Goal: Task Accomplishment & Management: Complete application form

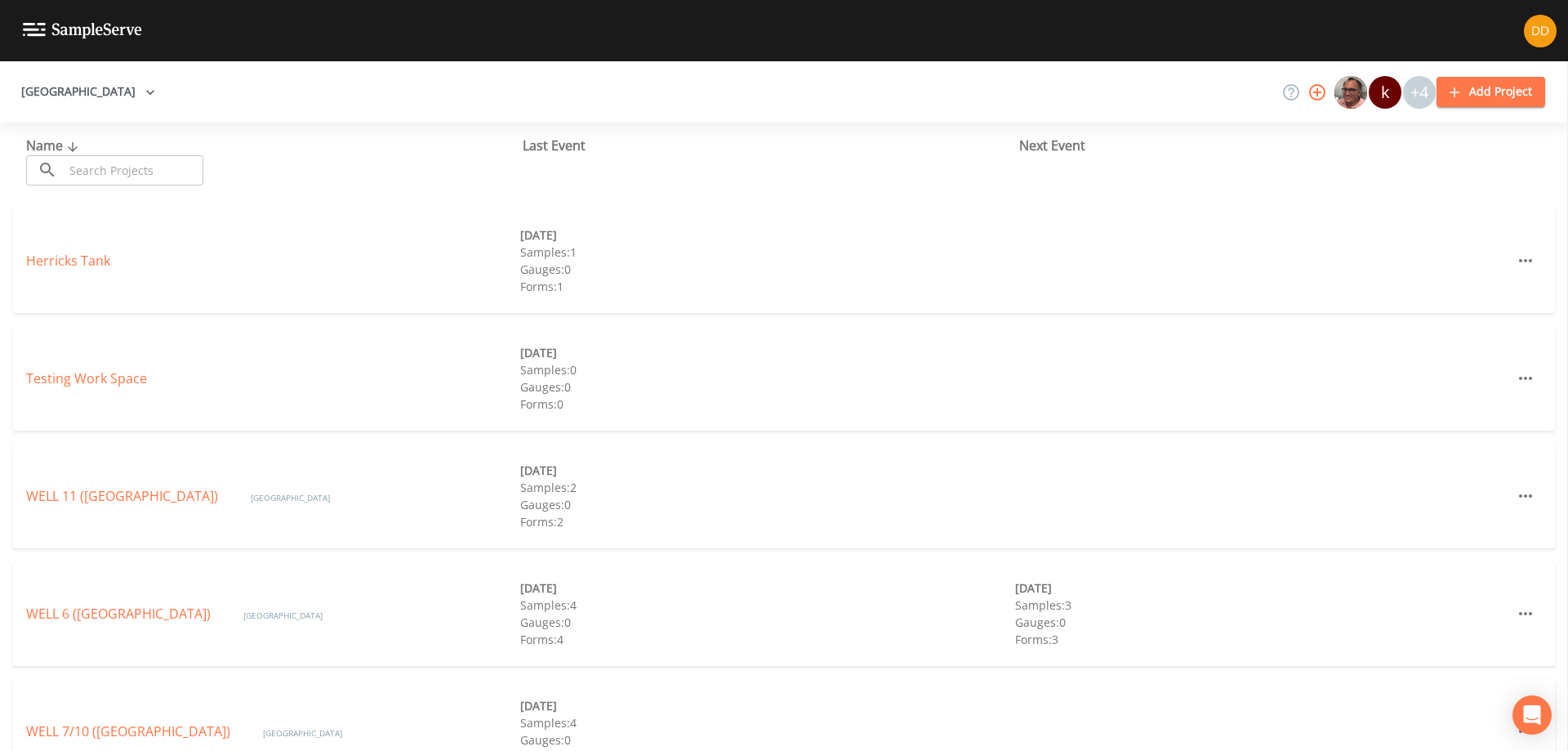
scroll to position [624, 0]
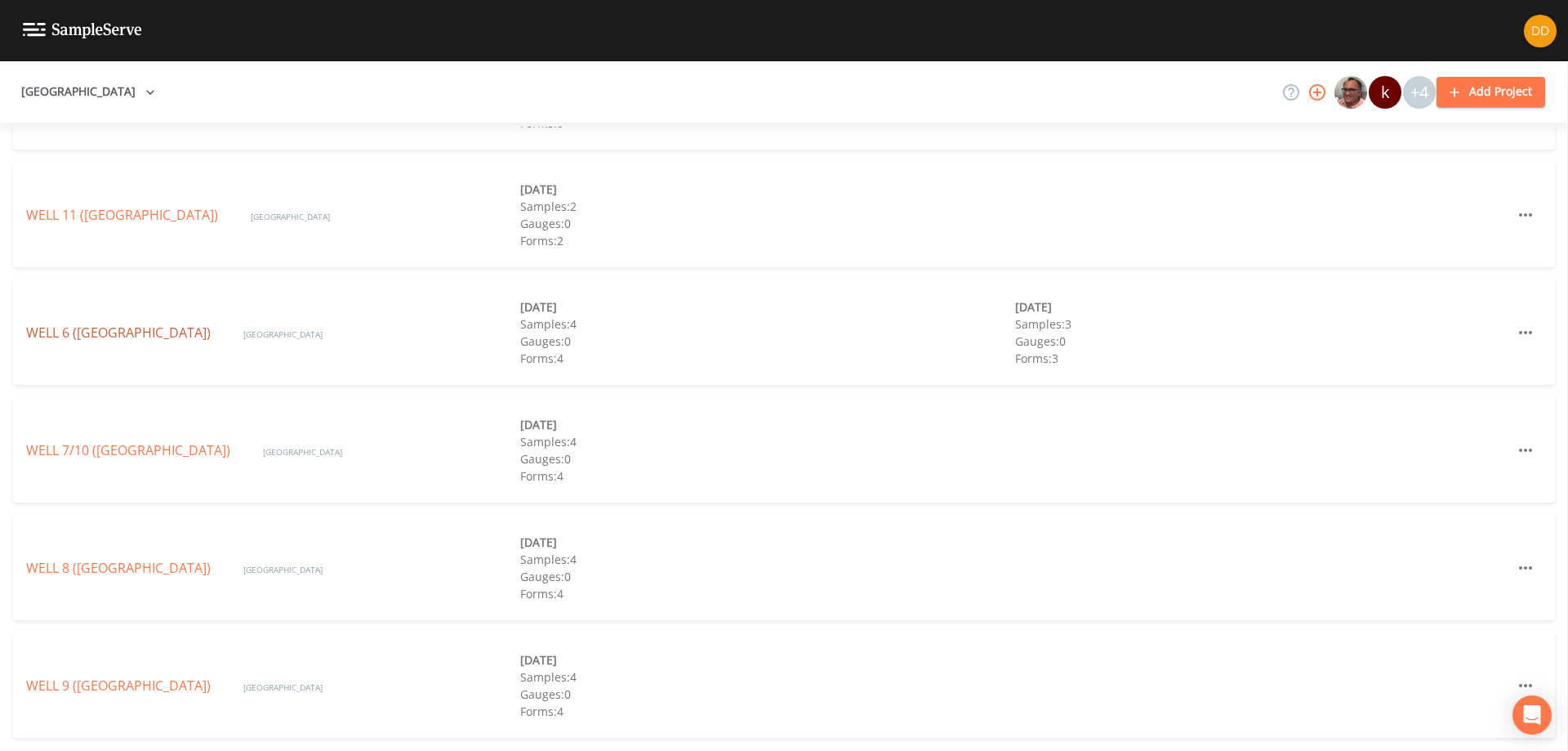
click at [169, 335] on link "WELL 6 ([GEOGRAPHIC_DATA])" at bounding box center [118, 333] width 184 height 18
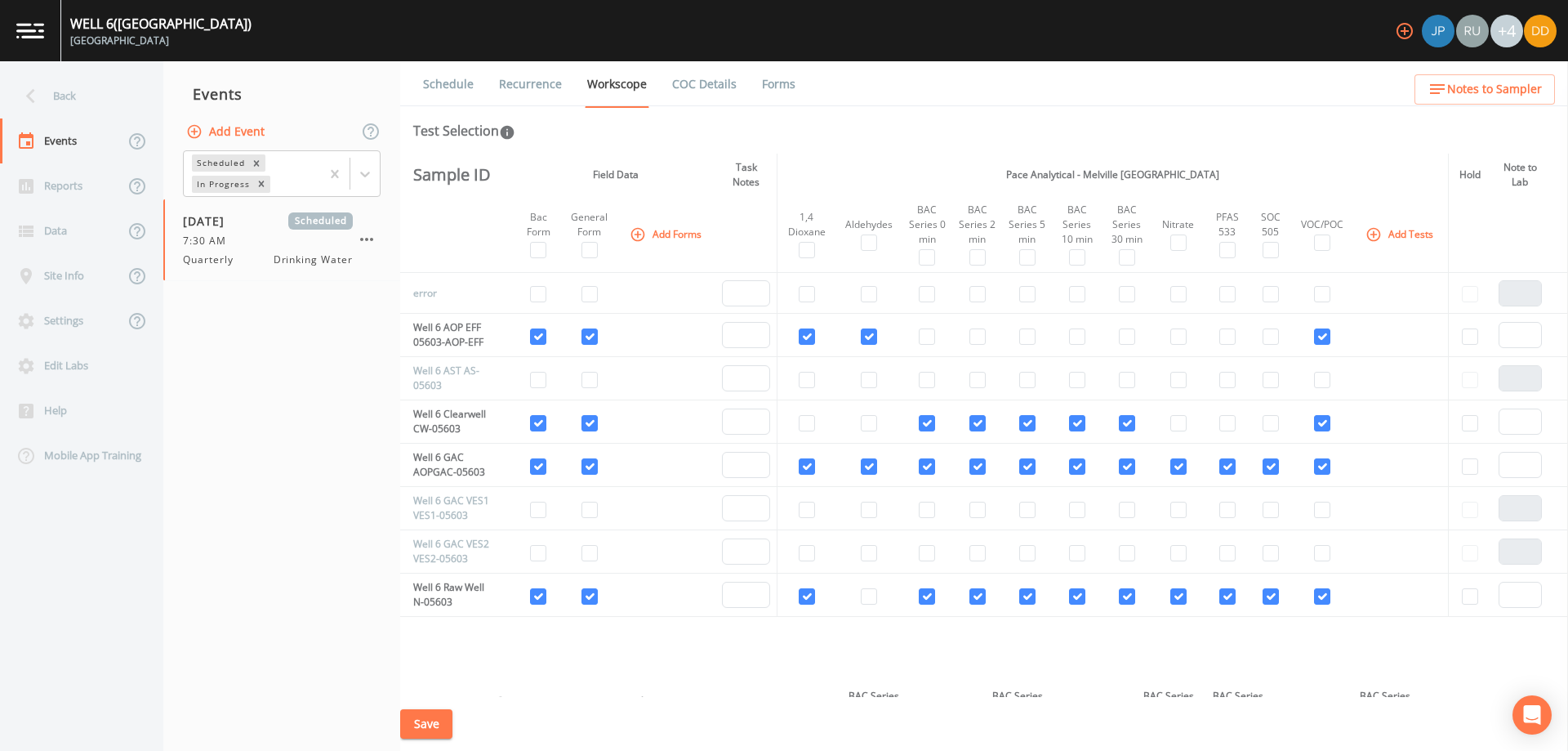
drag, startPoint x: 854, startPoint y: 134, endPoint x: 830, endPoint y: 130, distance: 24.3
click at [830, 130] on div "Test Selection" at bounding box center [983, 130] width 1142 height 19
click at [249, 130] on button "Add Event" at bounding box center [227, 132] width 88 height 30
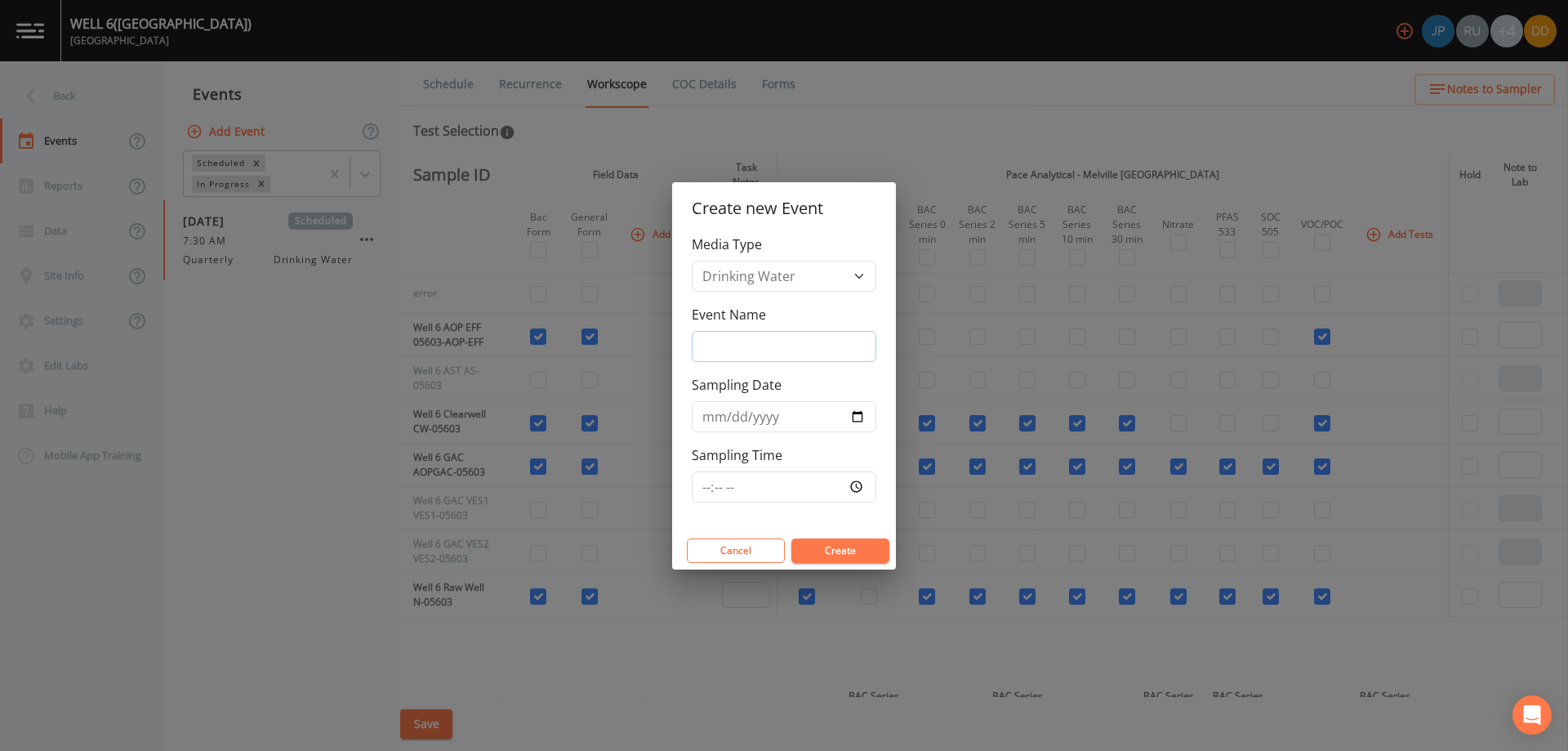
click at [849, 340] on input "Event Name" at bounding box center [783, 346] width 184 height 31
click at [205, 370] on div "Create new Event Media Type Drinking Water Groundwater Waste Water Event Name S…" at bounding box center [784, 376] width 1568 height 751
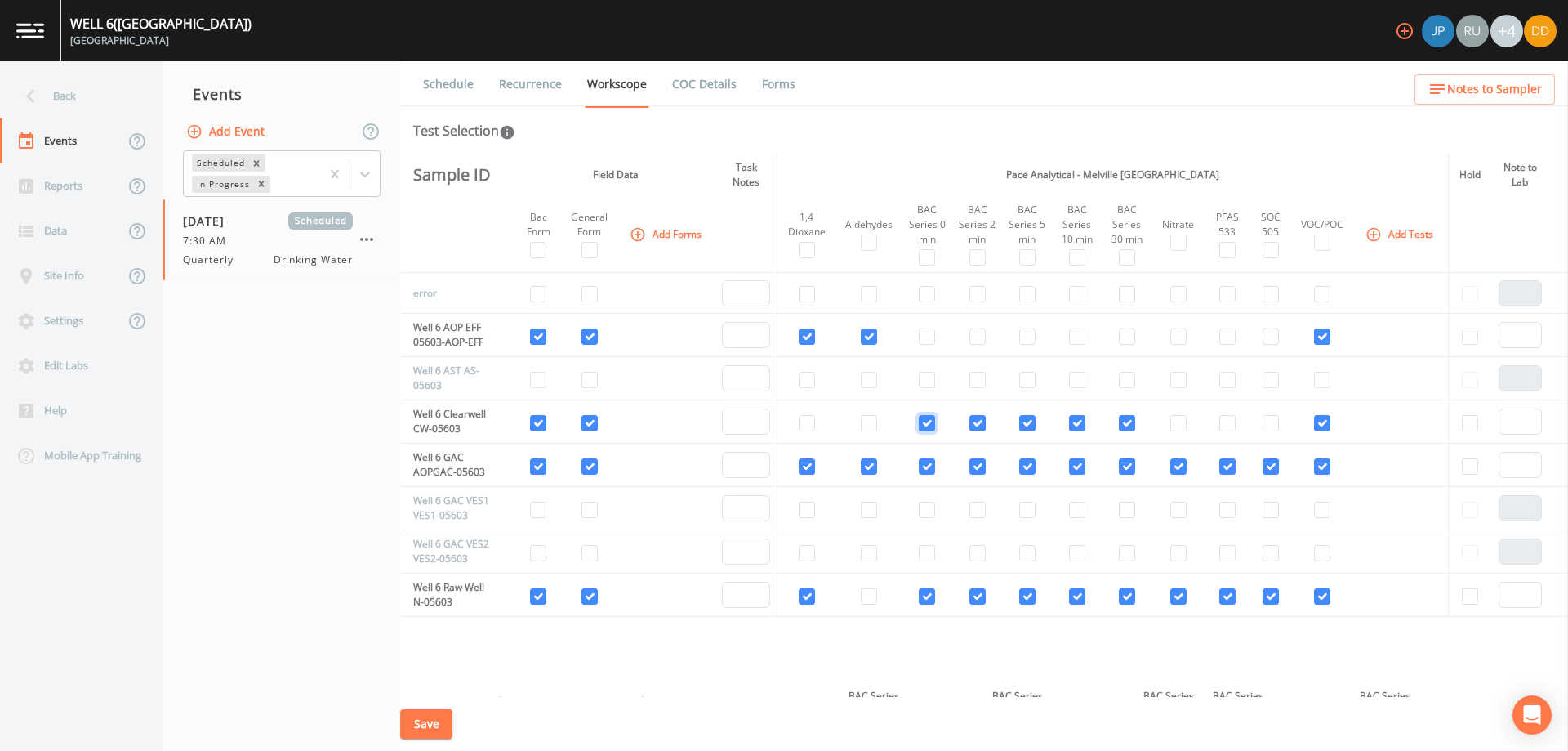
click at [927, 421] on input "checkbox" at bounding box center [927, 423] width 17 height 17
checkbox input "false"
click at [930, 462] on input "checkbox" at bounding box center [927, 466] width 17 height 17
checkbox input "false"
click at [977, 429] on input "checkbox" at bounding box center [977, 423] width 17 height 17
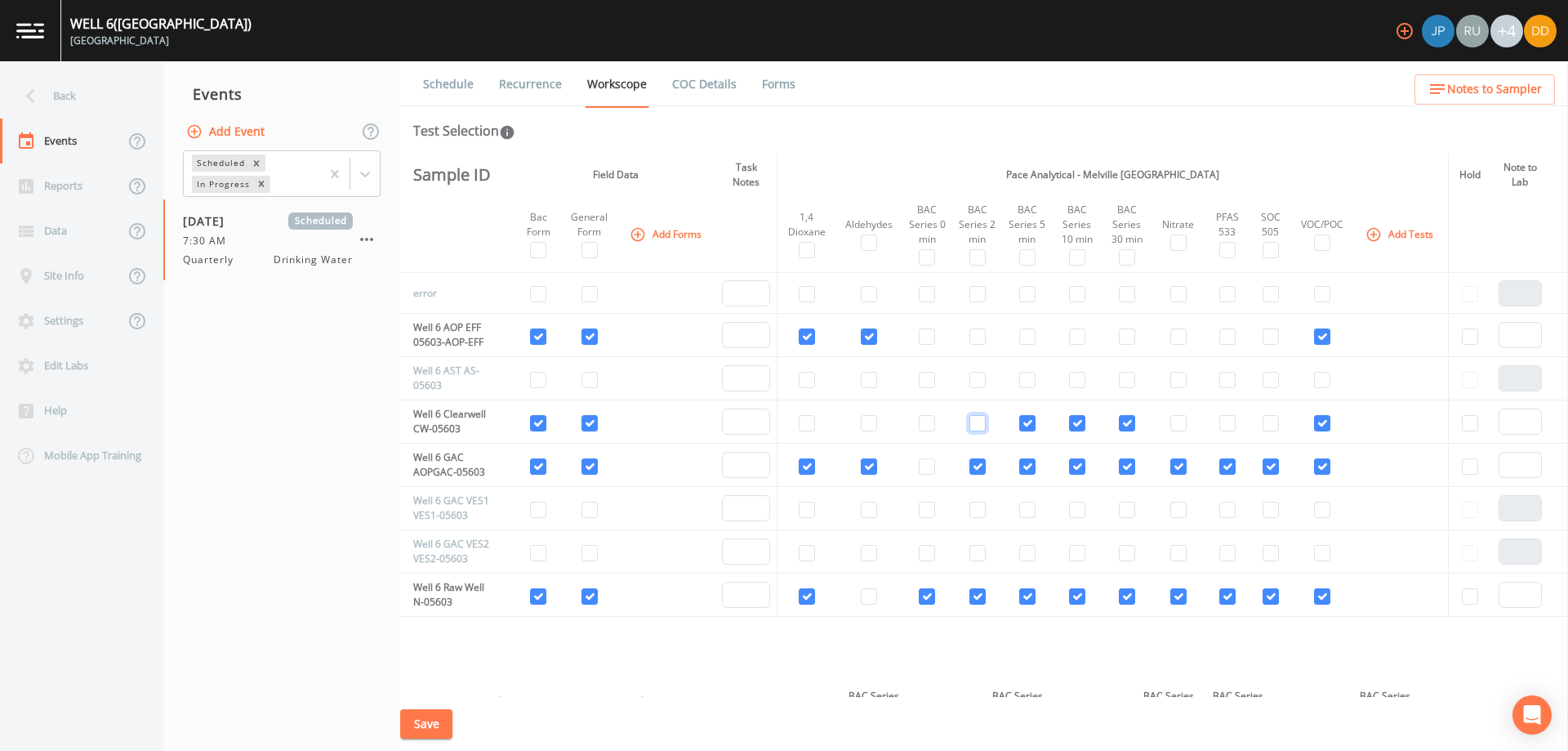
checkbox input "false"
drag, startPoint x: 972, startPoint y: 479, endPoint x: 978, endPoint y: 467, distance: 13.4
click at [974, 478] on td at bounding box center [977, 466] width 50 height 43
click at [978, 467] on input "checkbox" at bounding box center [977, 466] width 17 height 17
checkbox input "false"
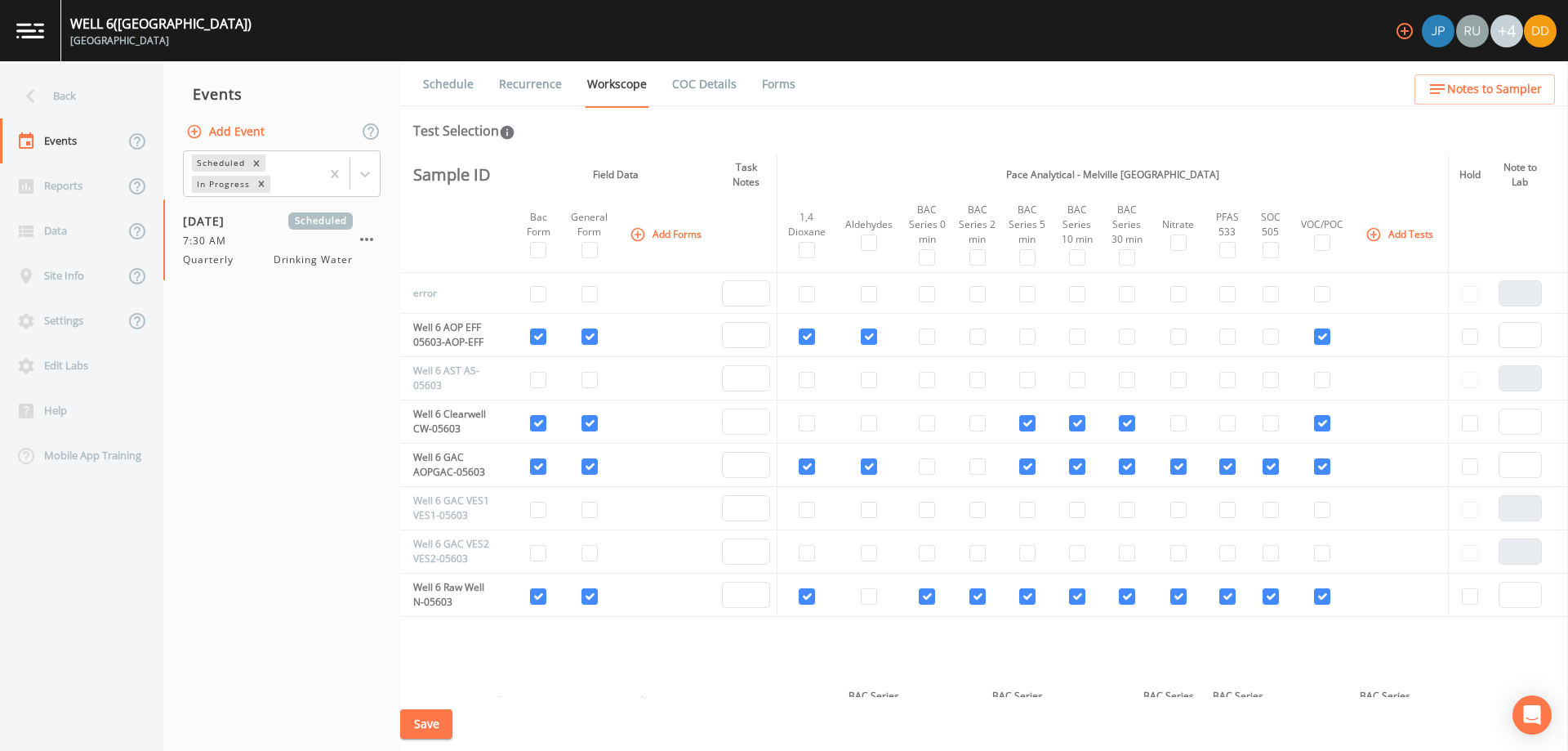
click at [1036, 423] on td at bounding box center [1027, 422] width 50 height 43
click at [1033, 423] on td at bounding box center [1027, 422] width 50 height 43
drag, startPoint x: 1023, startPoint y: 469, endPoint x: 1023, endPoint y: 441, distance: 28.0
click at [1023, 466] on input "checkbox" at bounding box center [1028, 466] width 17 height 17
checkbox input "false"
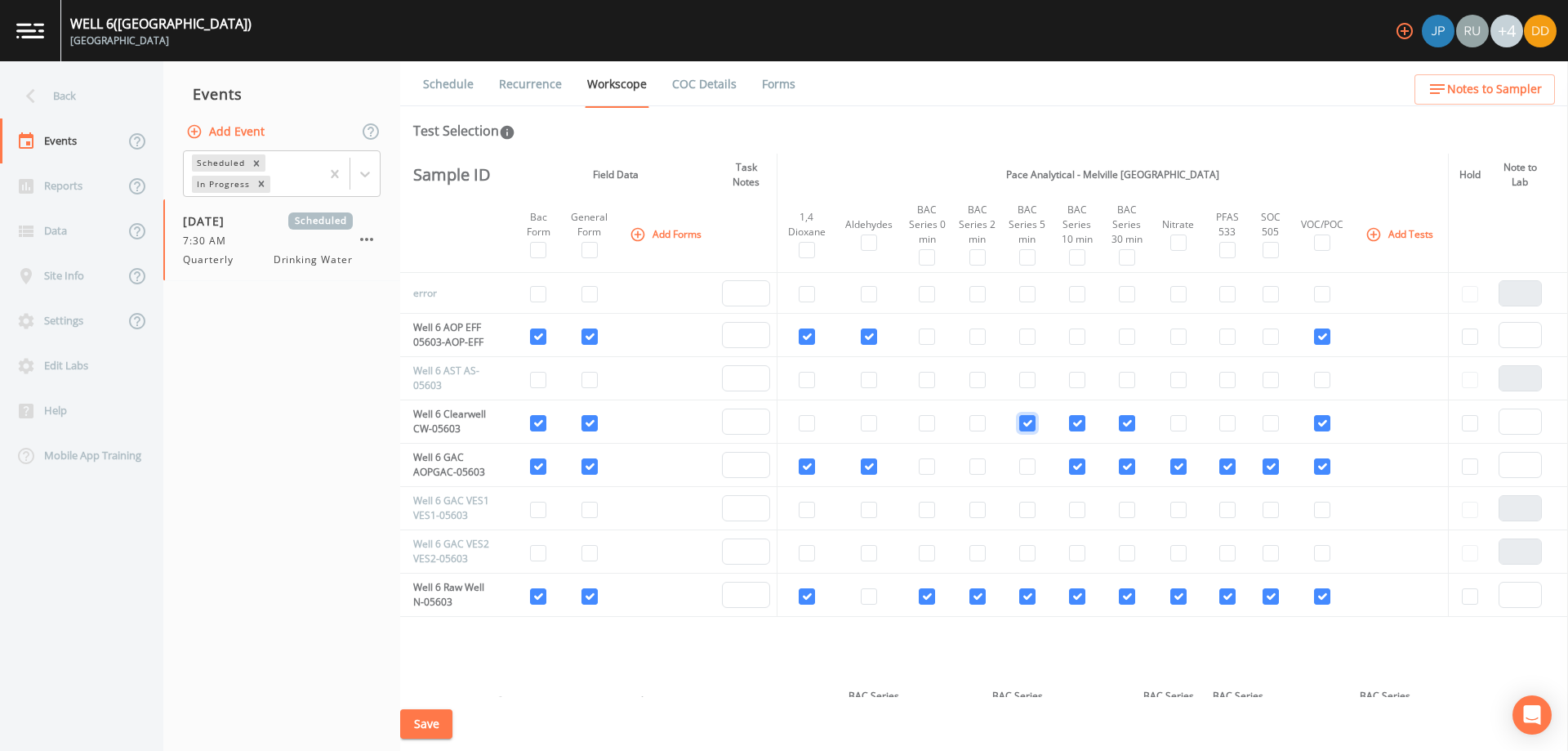
click at [1022, 429] on input "checkbox" at bounding box center [1028, 423] width 17 height 17
checkbox input "false"
click at [1071, 425] on input "checkbox" at bounding box center [1078, 423] width 17 height 17
checkbox input "false"
click at [1071, 466] on input "checkbox" at bounding box center [1078, 466] width 17 height 17
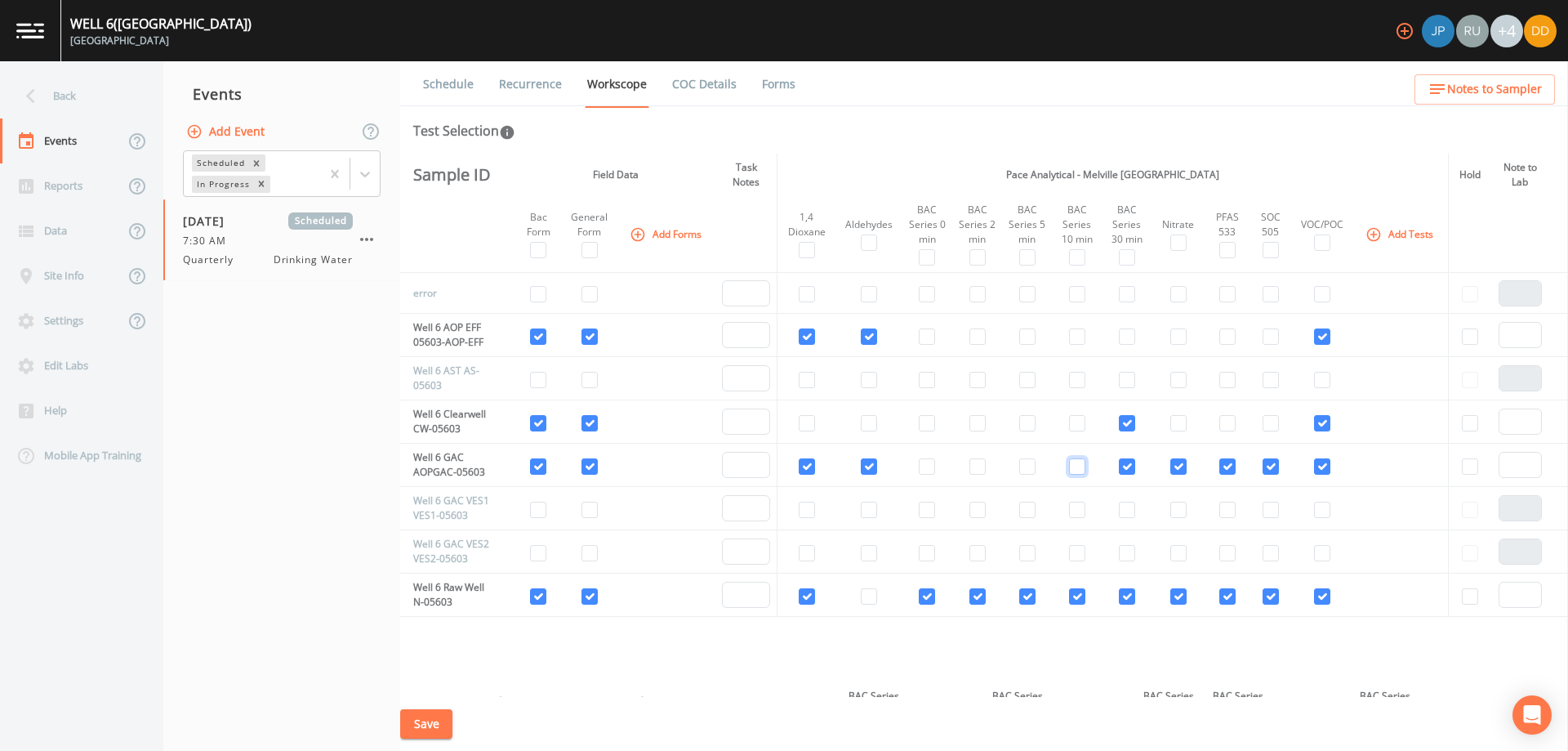
checkbox input "false"
click at [1118, 422] on input "checkbox" at bounding box center [1127, 423] width 17 height 17
checkbox input "false"
click at [1118, 471] on input "checkbox" at bounding box center [1127, 466] width 17 height 17
checkbox input "false"
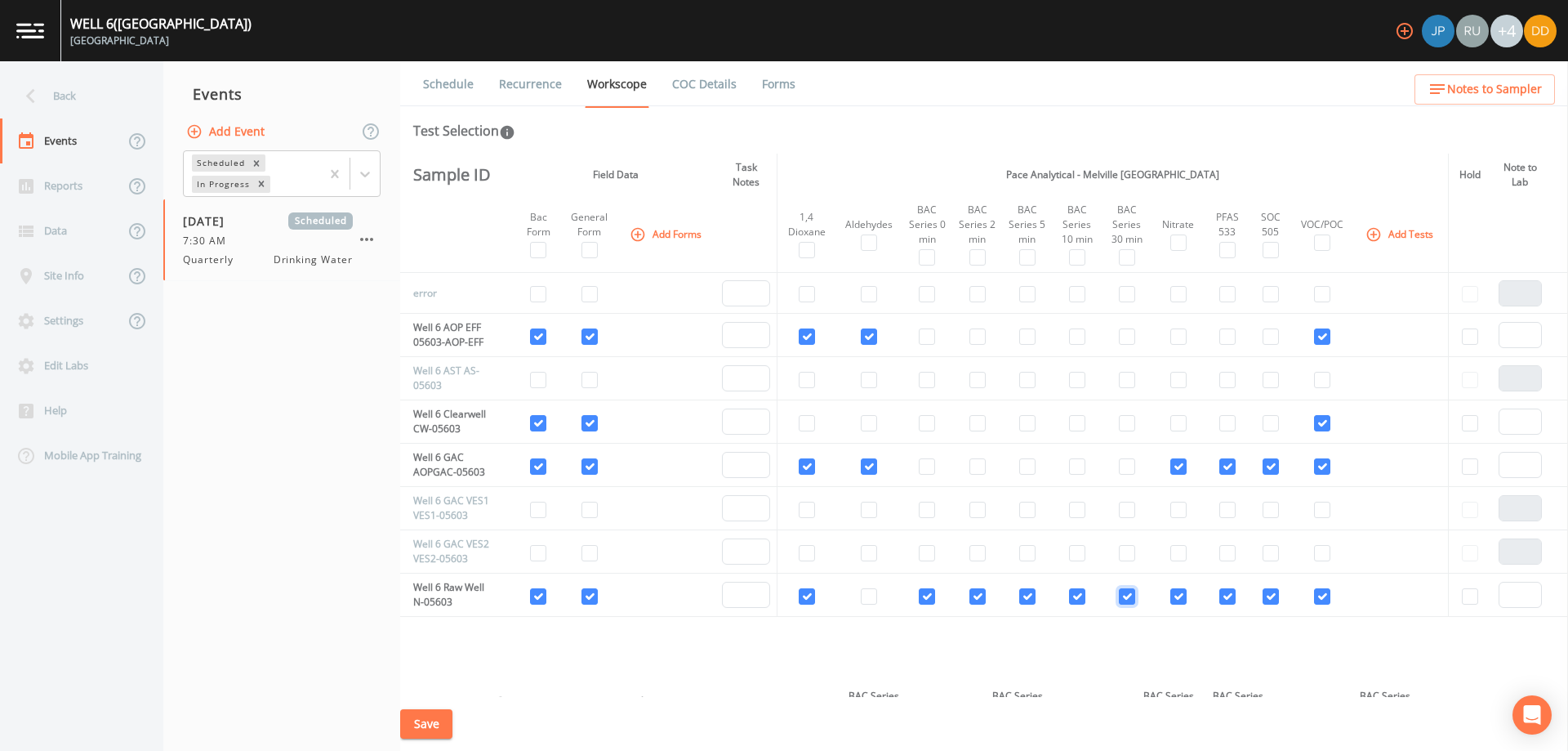
click at [1124, 601] on input "checkbox" at bounding box center [1127, 597] width 17 height 17
checkbox input "false"
click at [1073, 598] on input "checkbox" at bounding box center [1078, 597] width 17 height 17
checkbox input "false"
click at [1022, 593] on input "checkbox" at bounding box center [1028, 597] width 17 height 17
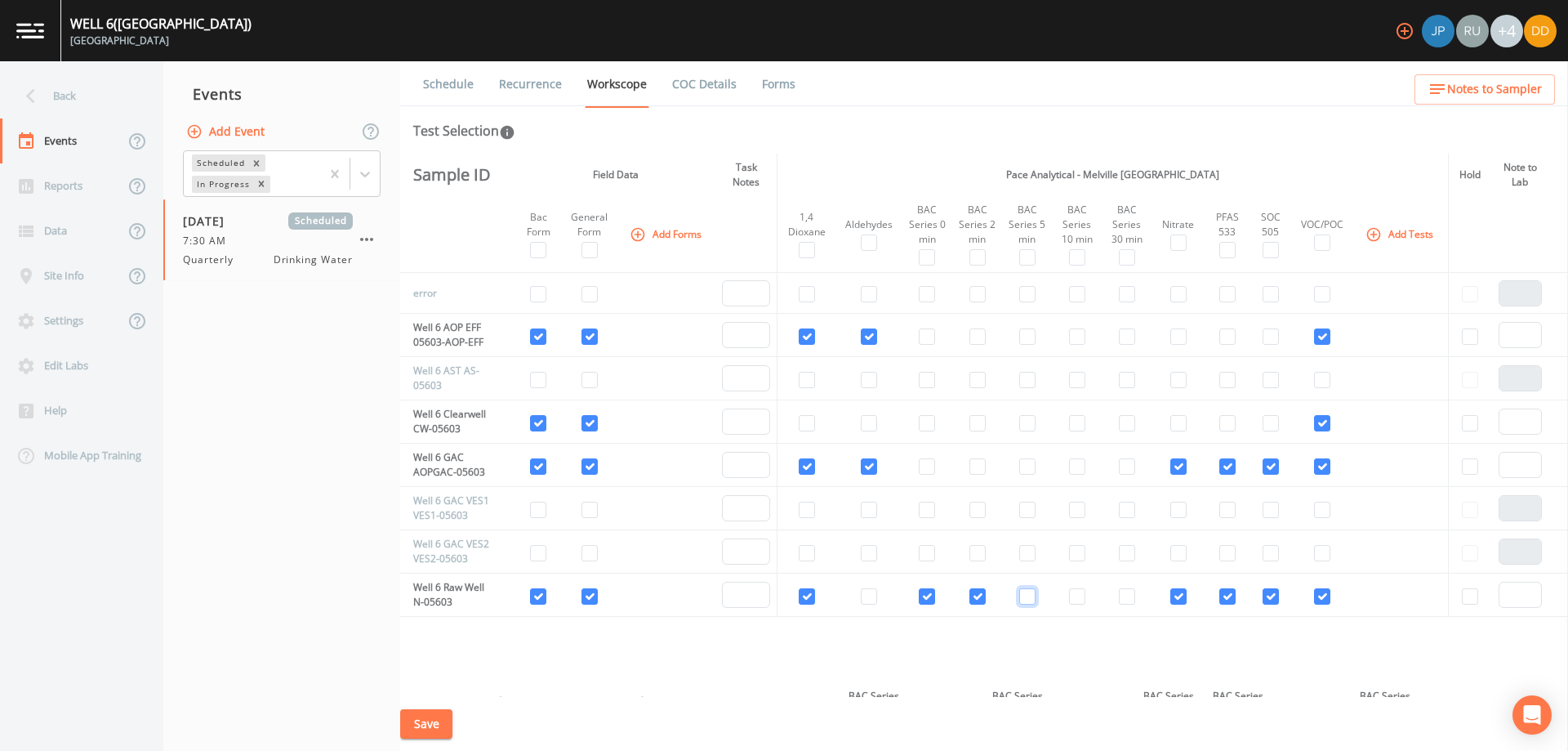
checkbox input "false"
drag, startPoint x: 977, startPoint y: 594, endPoint x: 939, endPoint y: 597, distance: 38.1
click at [976, 594] on input "checkbox" at bounding box center [977, 597] width 17 height 17
checkbox input "false"
click at [930, 597] on input "checkbox" at bounding box center [927, 597] width 17 height 17
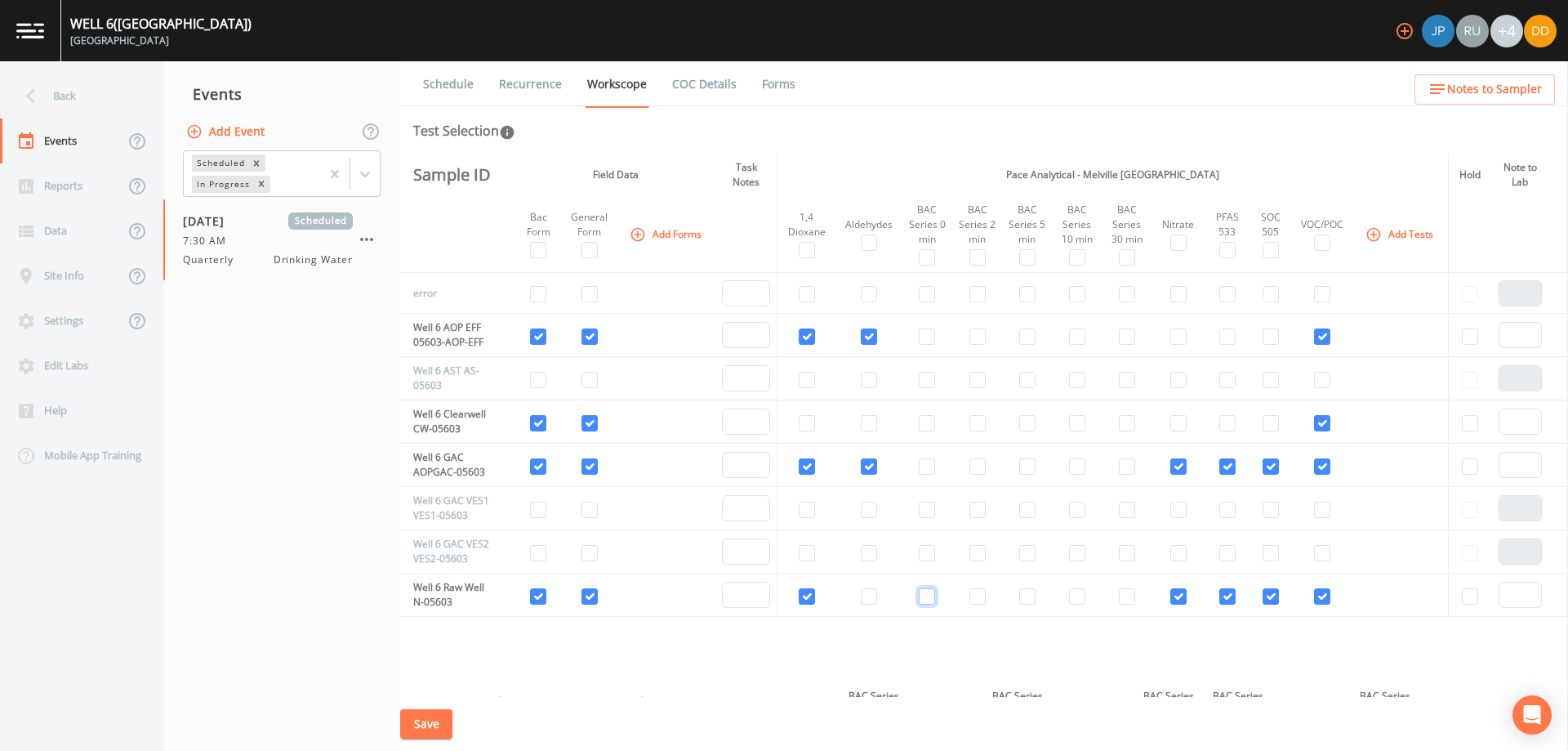
checkbox input "false"
click at [448, 722] on button "Save" at bounding box center [426, 724] width 53 height 30
click at [373, 234] on icon "button" at bounding box center [366, 239] width 19 height 19
drag, startPoint x: 218, startPoint y: 330, endPoint x: 225, endPoint y: 315, distance: 16.6
click at [225, 315] on div at bounding box center [784, 376] width 1568 height 751
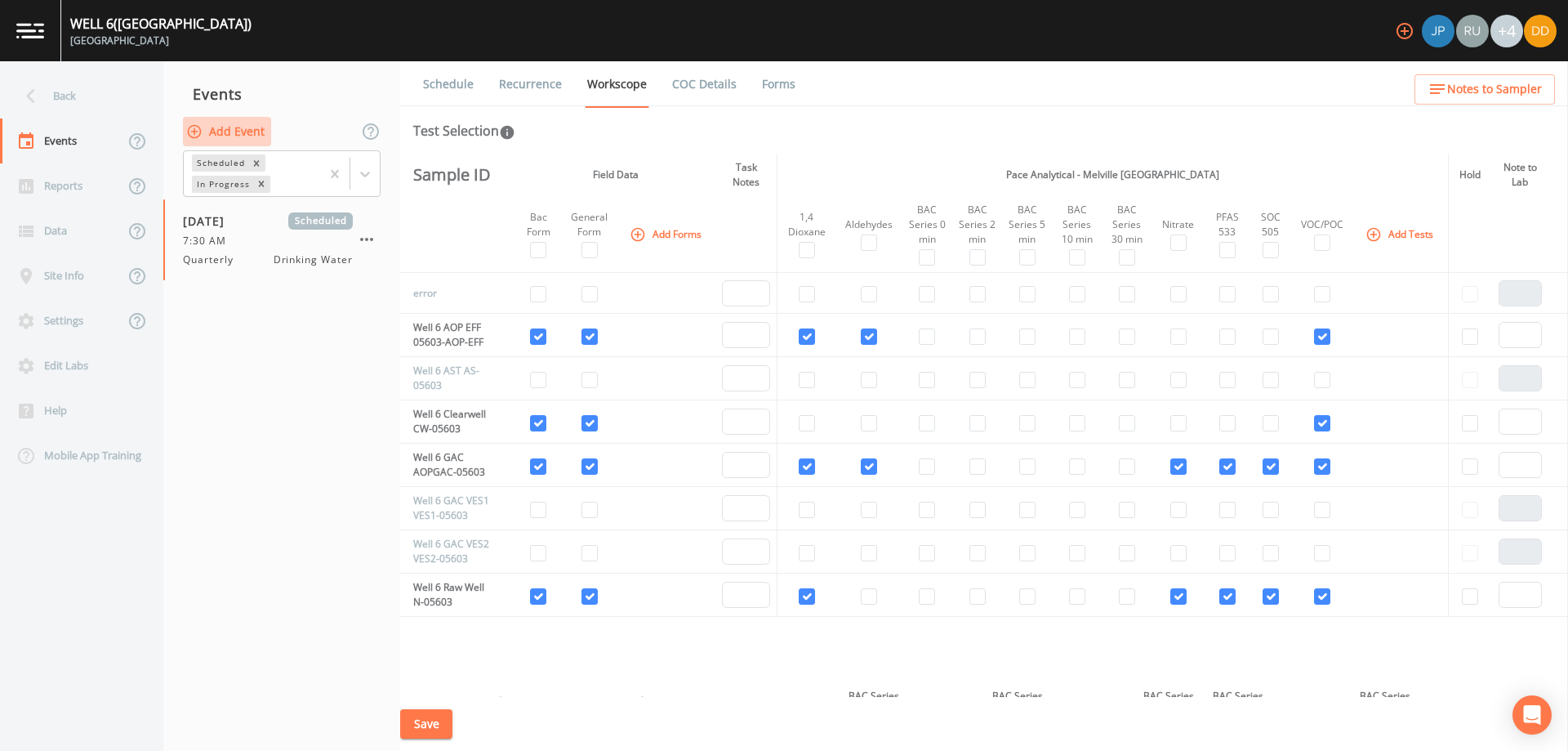
click at [238, 135] on button "Add Event" at bounding box center [227, 132] width 88 height 30
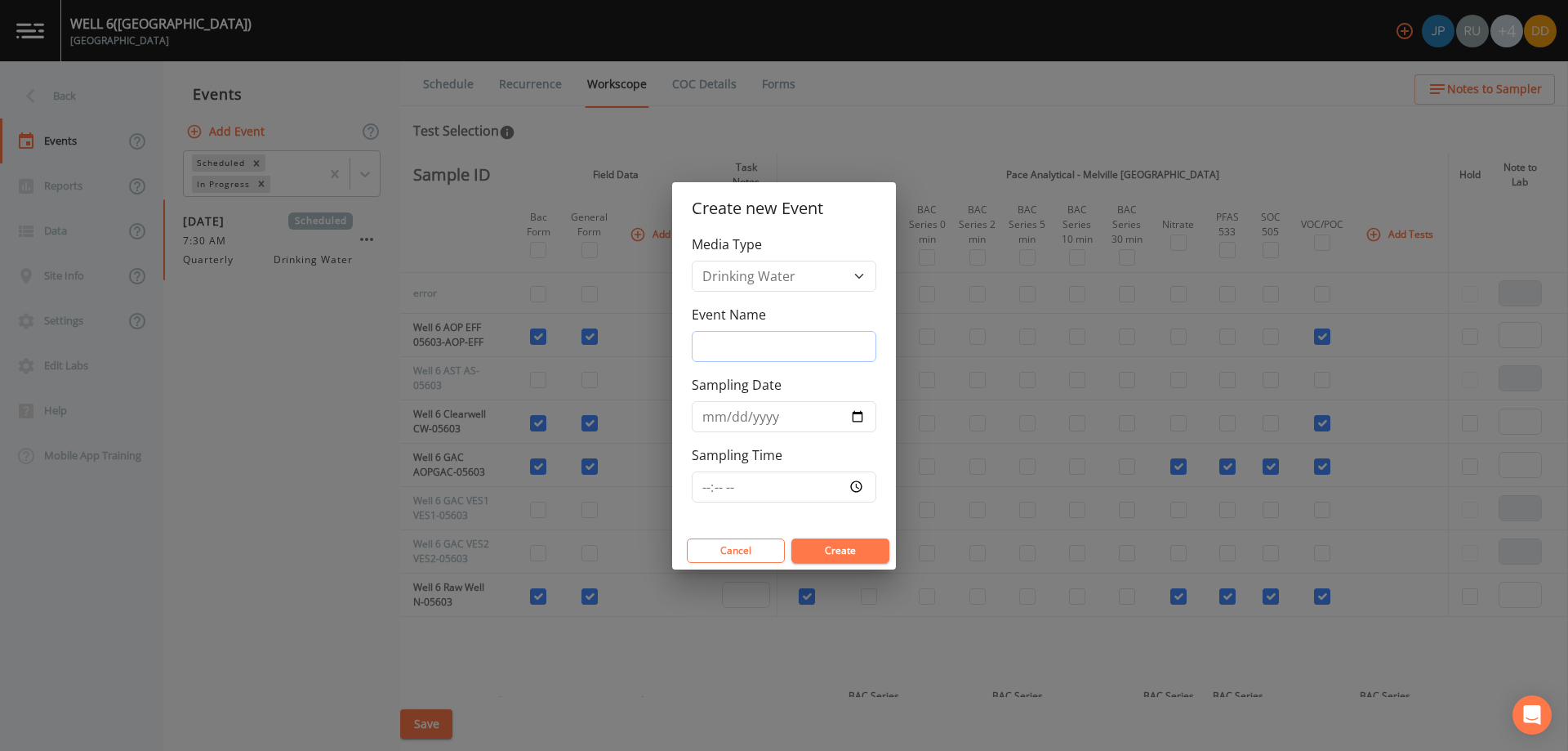
click at [761, 340] on input "Event Name" at bounding box center [783, 346] width 184 height 31
type input "quarterly bacs"
click at [857, 413] on input "Sampling Date" at bounding box center [783, 416] width 184 height 31
type input "[DATE]"
click at [851, 488] on input "Sampling Time" at bounding box center [783, 486] width 184 height 31
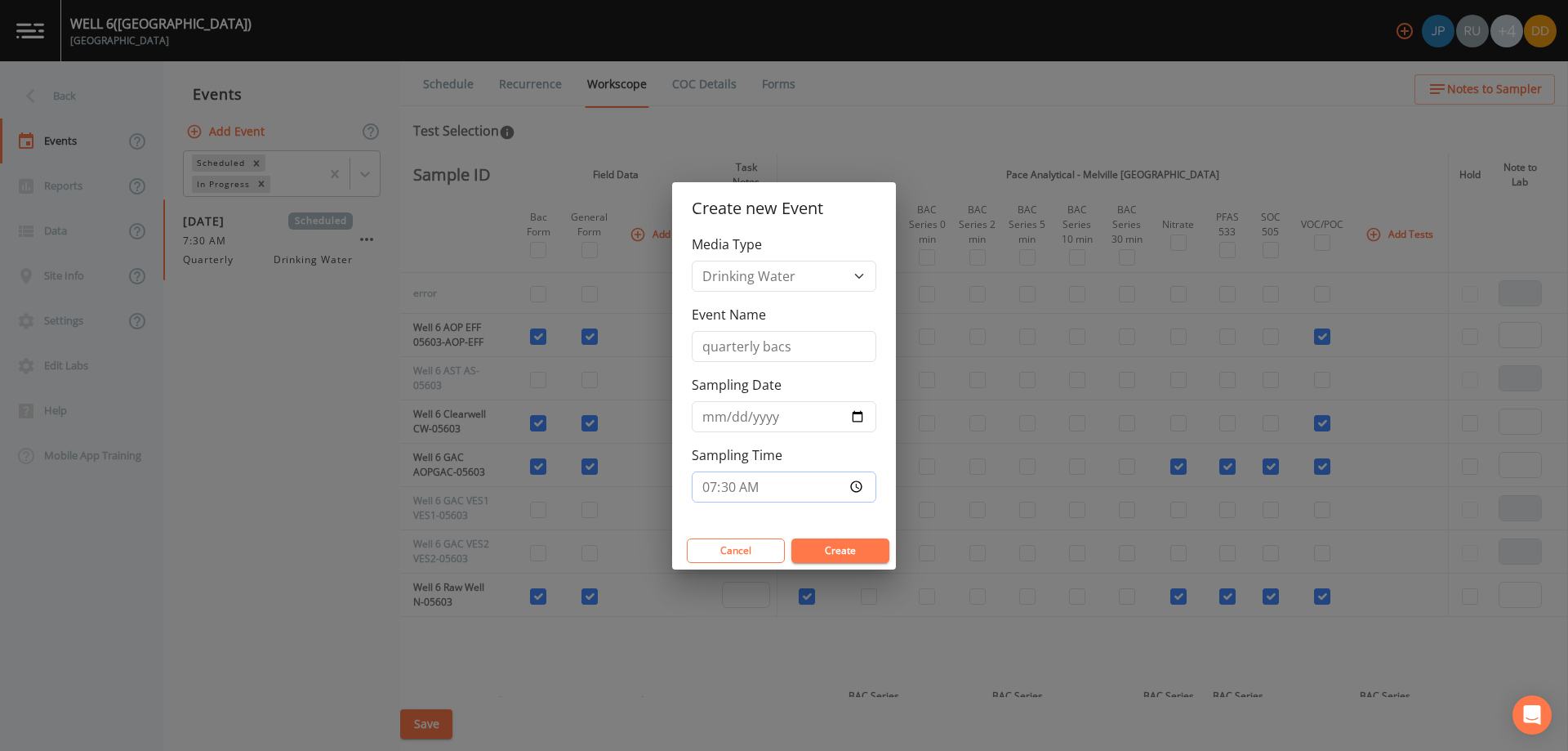
type input "07:30"
click at [824, 476] on input "07:30" at bounding box center [783, 486] width 184 height 31
click at [860, 547] on button "Create" at bounding box center [840, 550] width 98 height 24
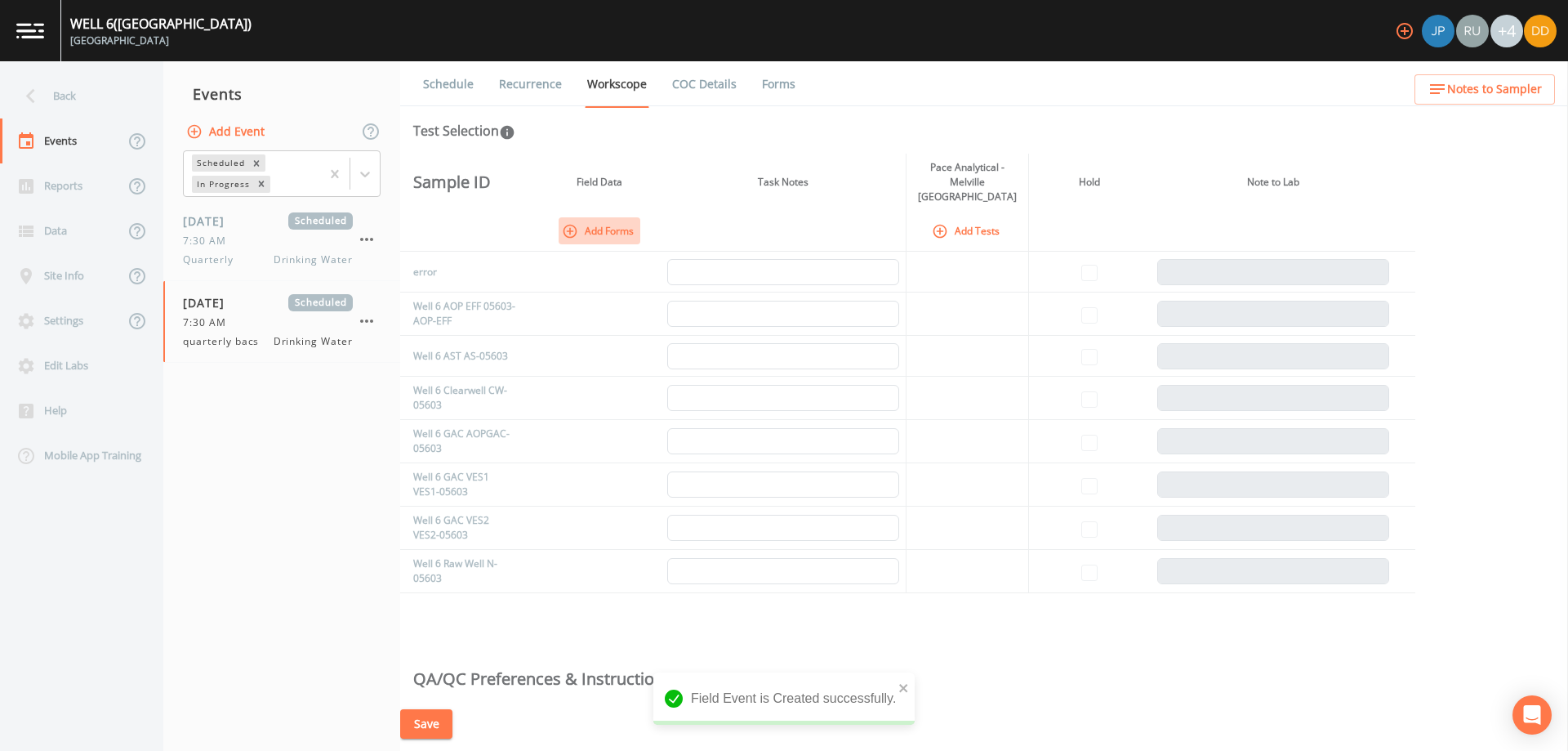
click at [601, 217] on button "Add Forms" at bounding box center [600, 230] width 82 height 27
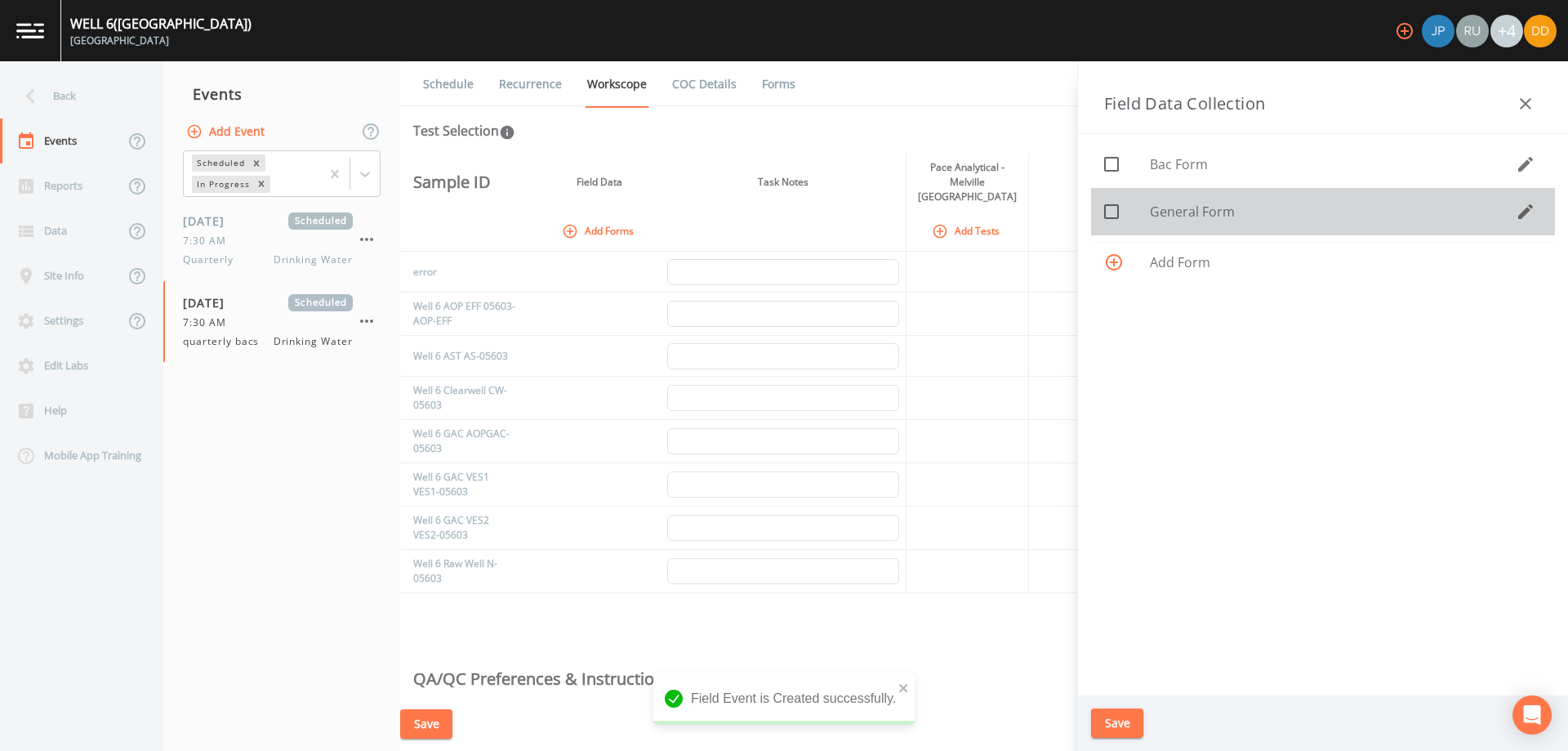
click at [1214, 209] on span "General Form" at bounding box center [1332, 211] width 366 height 19
checkbox input "true"
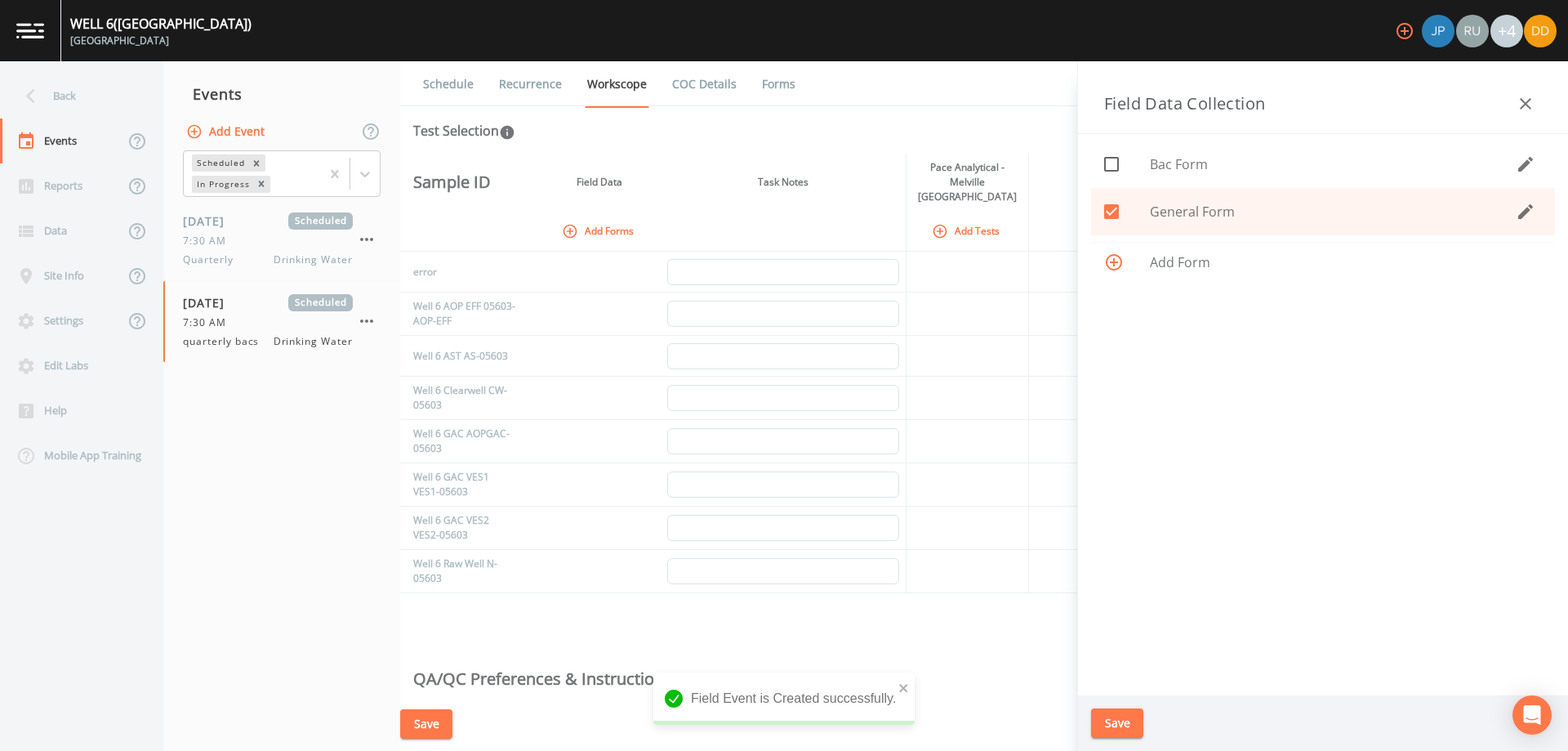
click at [1127, 720] on button "Save" at bounding box center [1117, 723] width 53 height 30
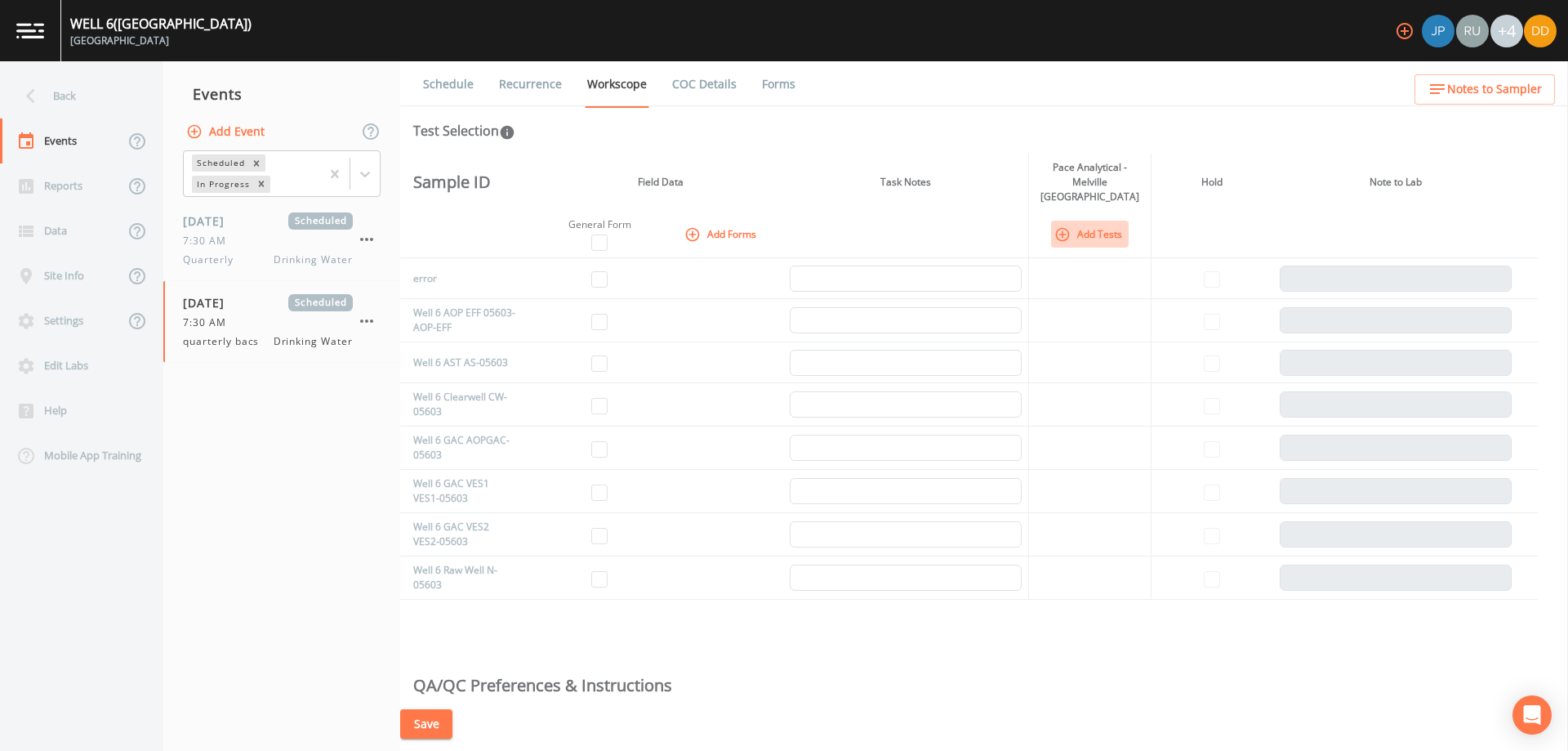
click at [1094, 225] on button "Add Tests" at bounding box center [1089, 234] width 78 height 27
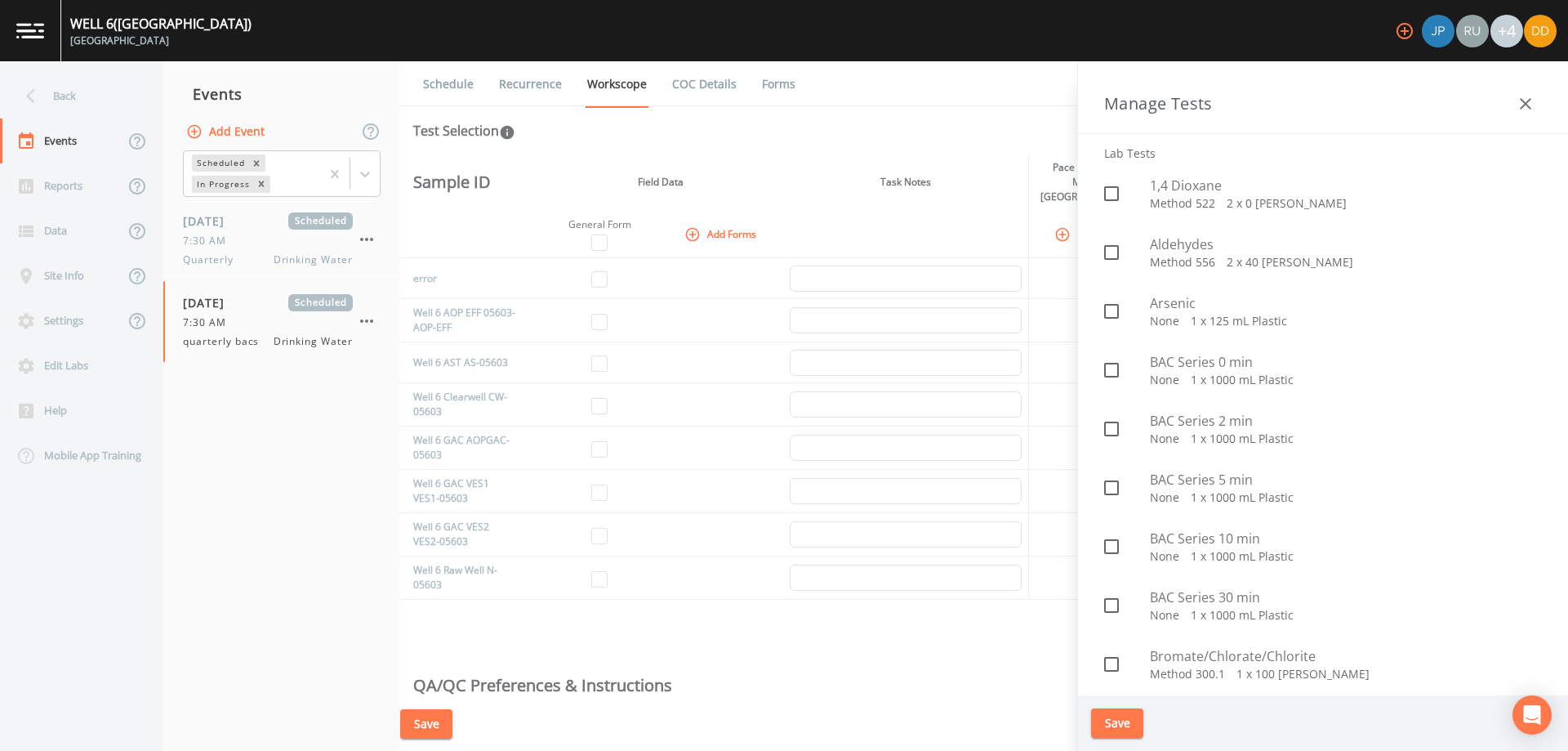
scroll to position [653, 0]
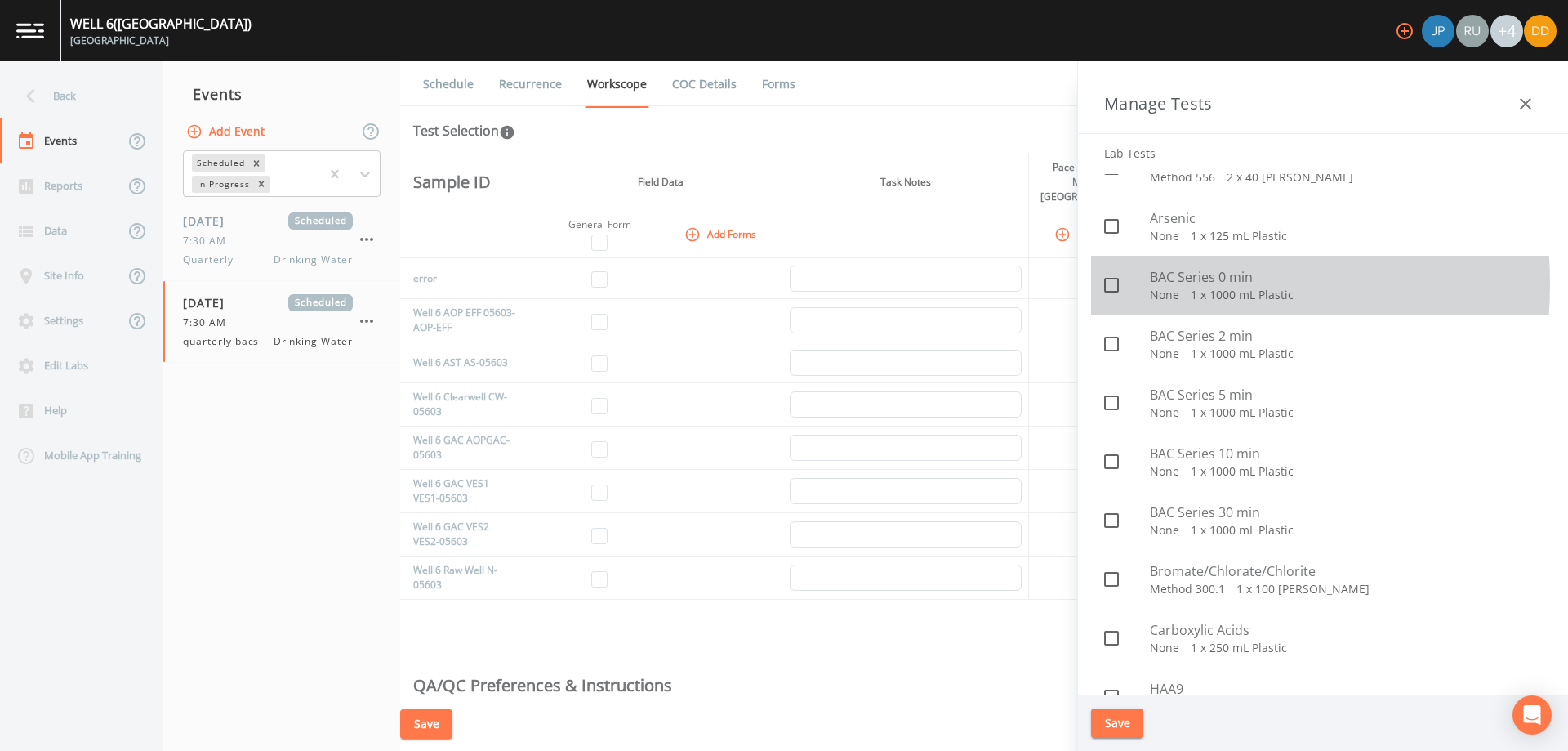
click at [1115, 285] on icon at bounding box center [1111, 285] width 19 height 19
checkbox input "true"
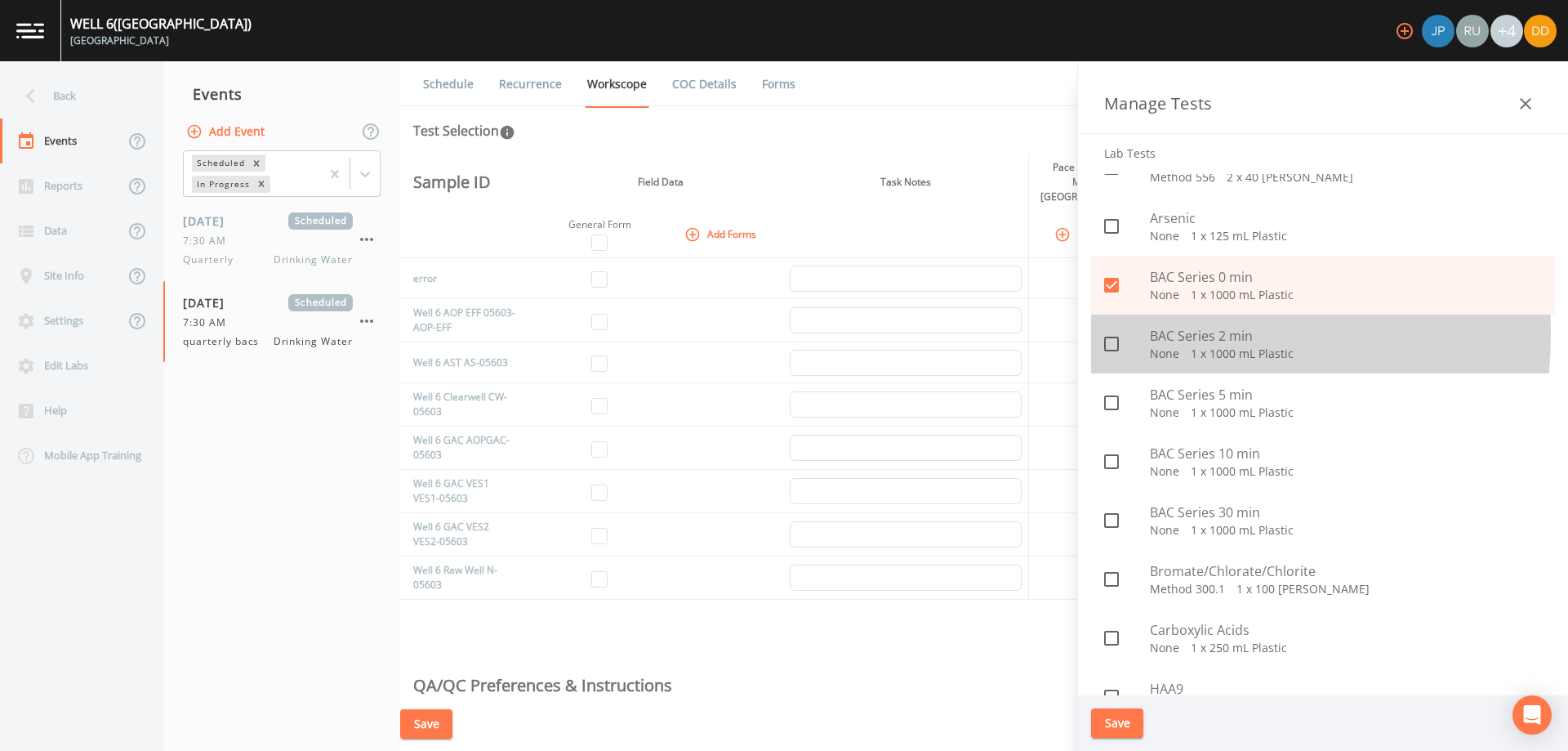
click at [1117, 334] on icon at bounding box center [1111, 343] width 19 height 19
checkbox input "true"
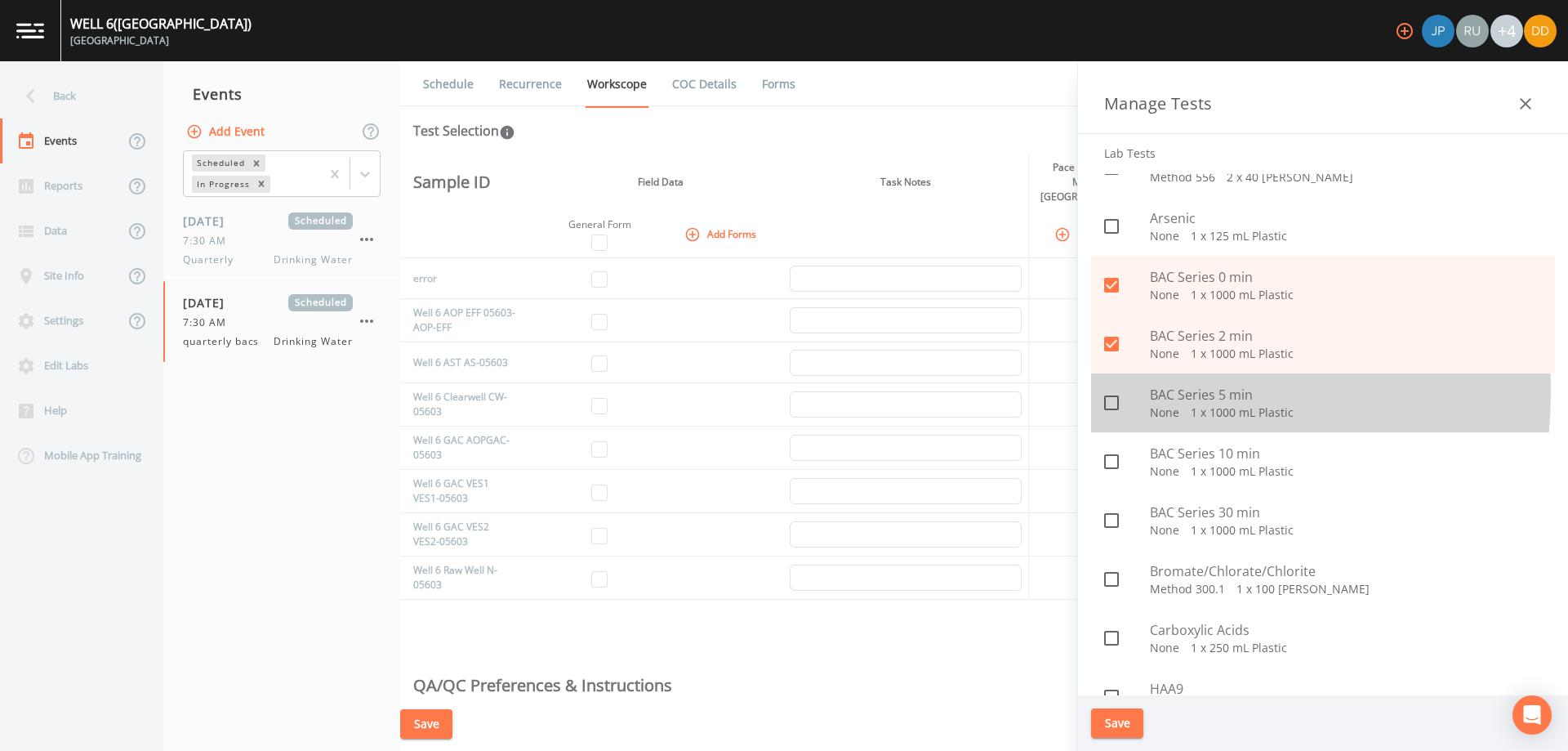
click at [1114, 393] on icon at bounding box center [1111, 402] width 19 height 19
checkbox input "true"
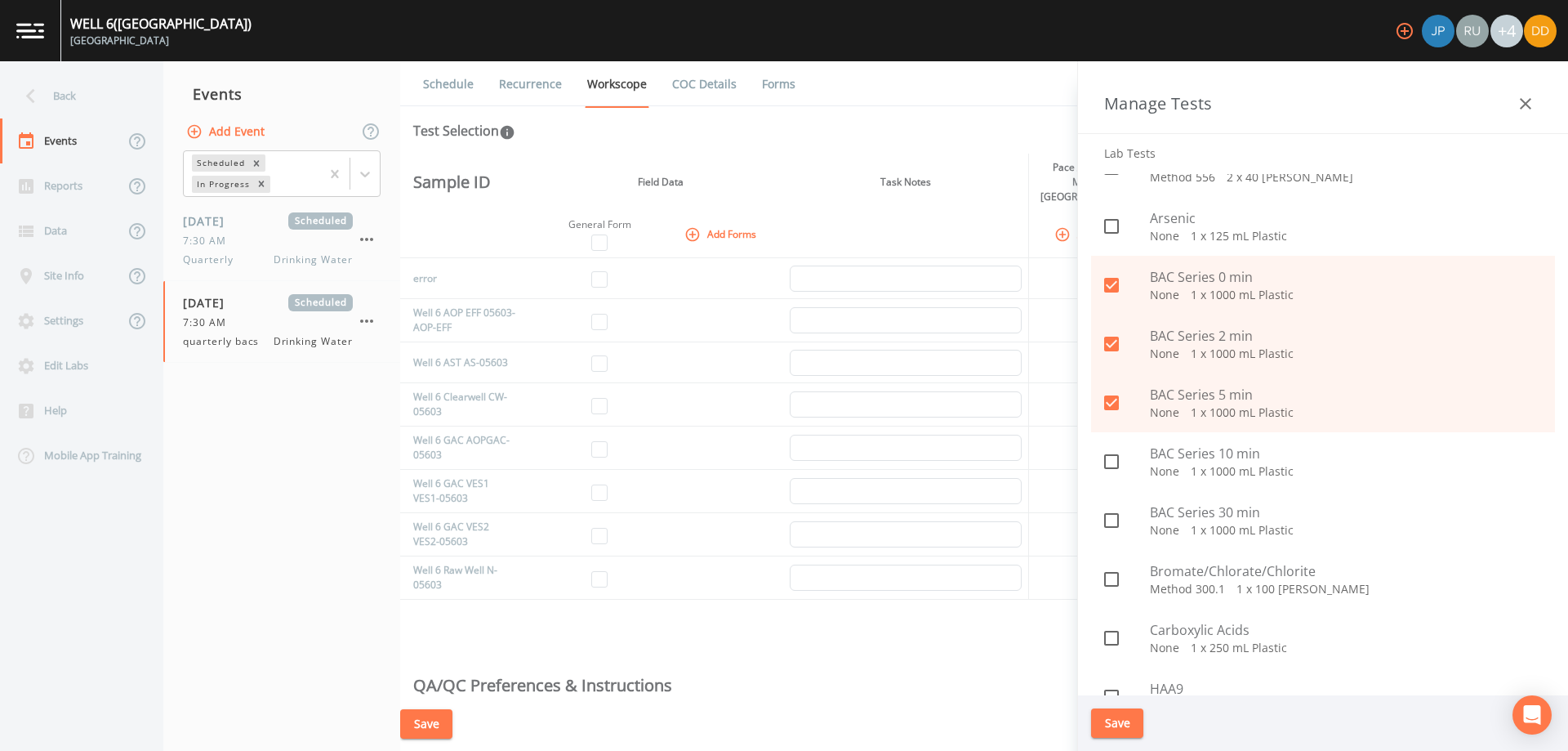
click at [1109, 455] on input "checkbox" at bounding box center [1103, 453] width 17 height 17
checkbox input "true"
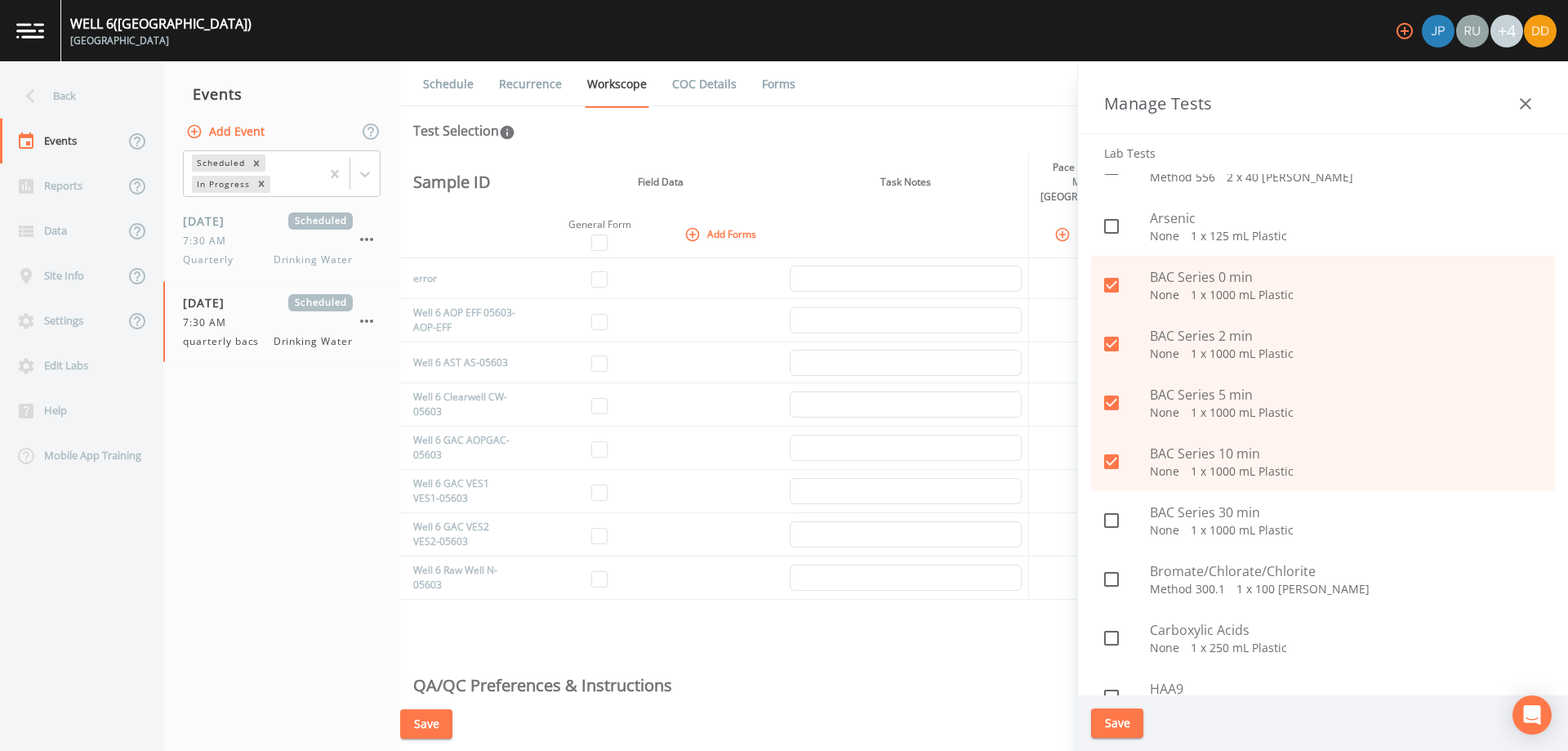
click at [1115, 506] on span at bounding box center [1111, 520] width 34 height 34
checkbox input "true"
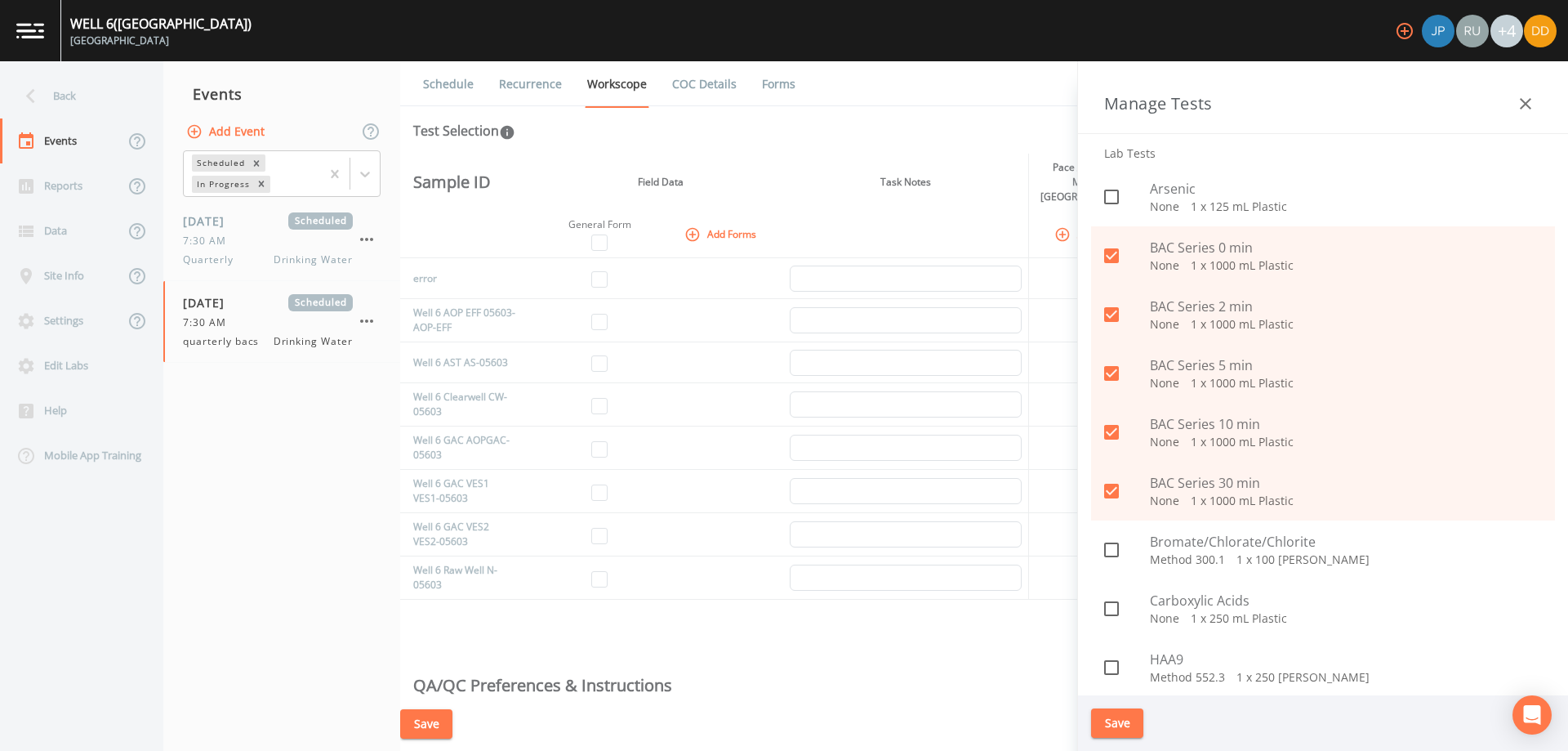
scroll to position [735, 0]
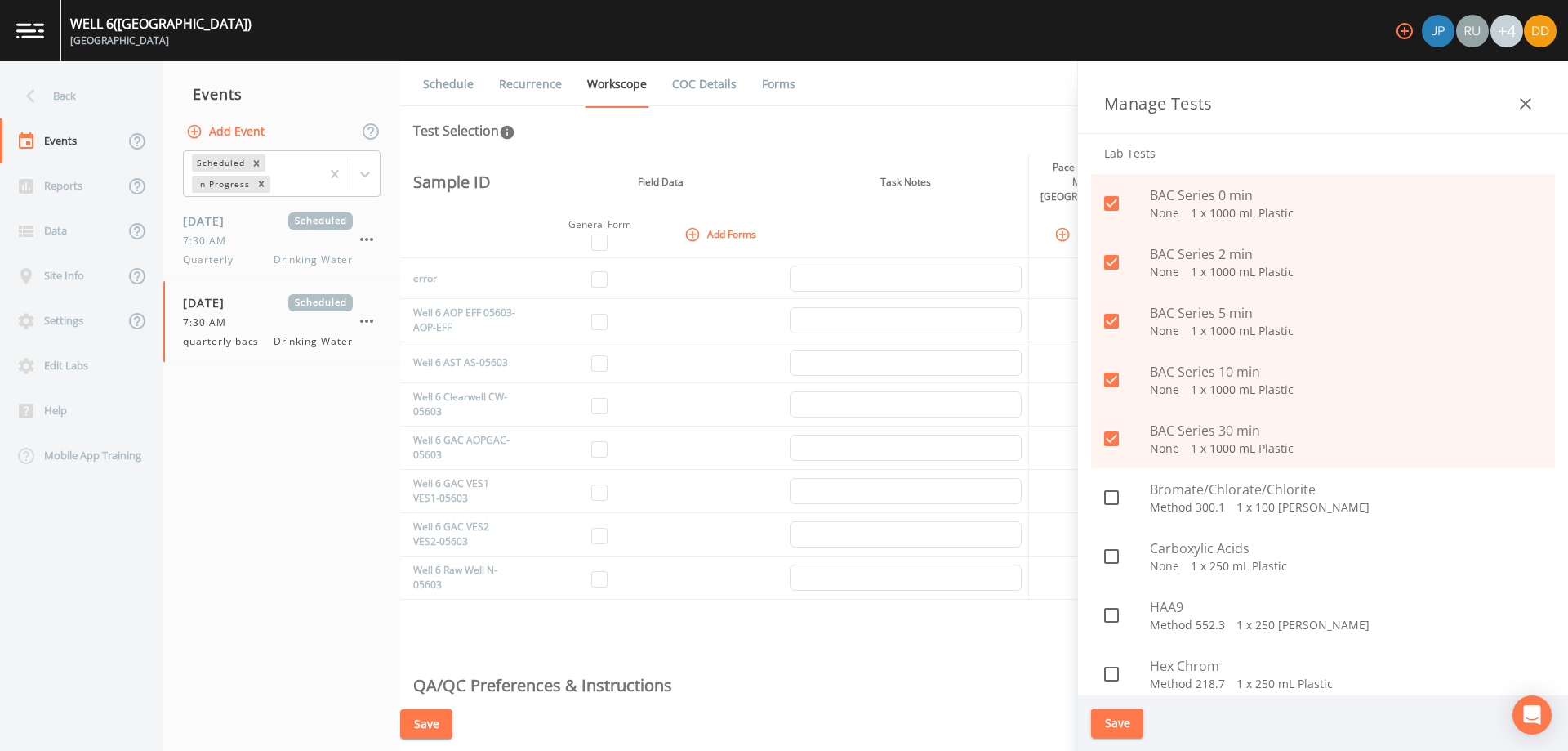
click at [1131, 722] on button "Save" at bounding box center [1117, 723] width 53 height 30
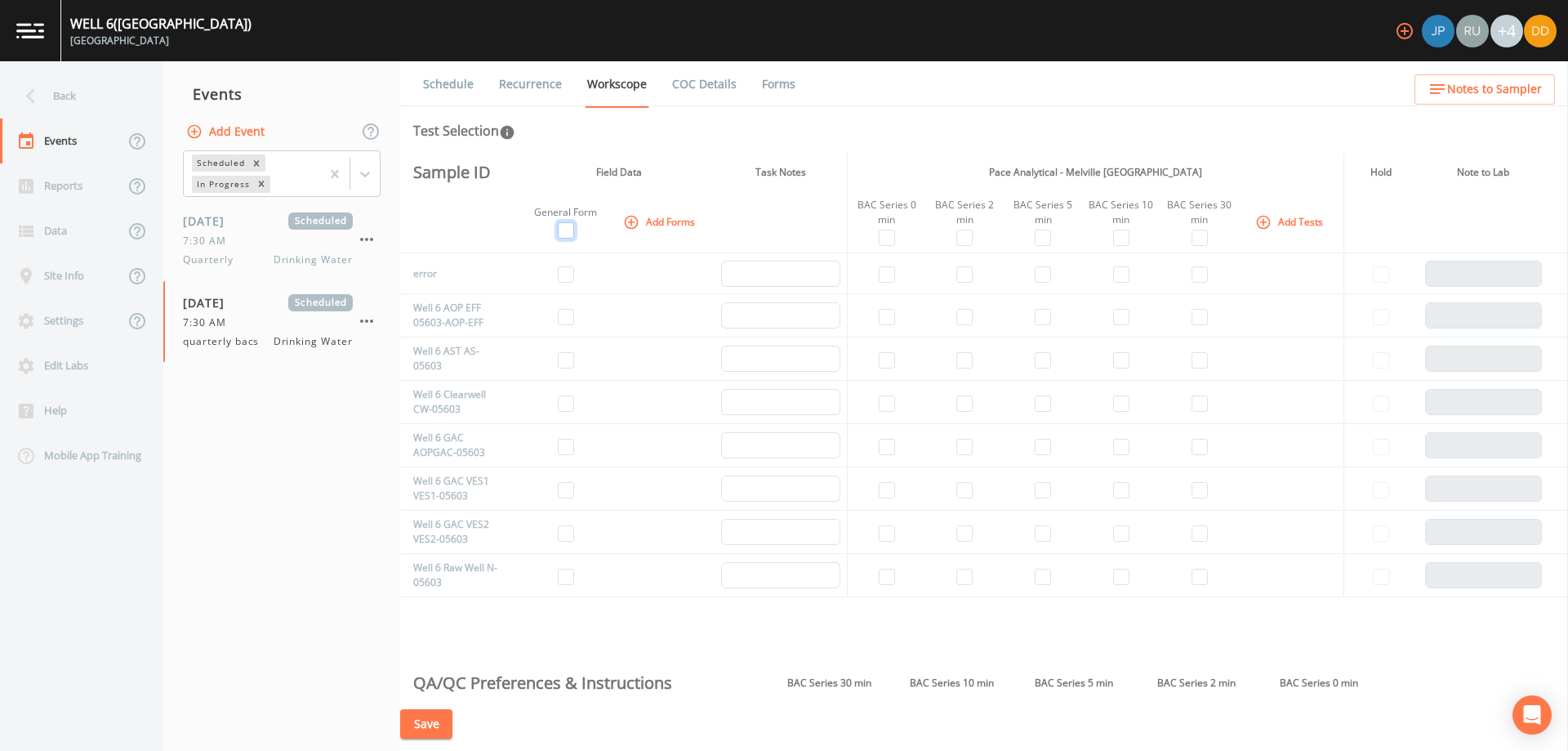
click at [569, 231] on input "checkbox" at bounding box center [566, 230] width 17 height 17
checkbox input "true"
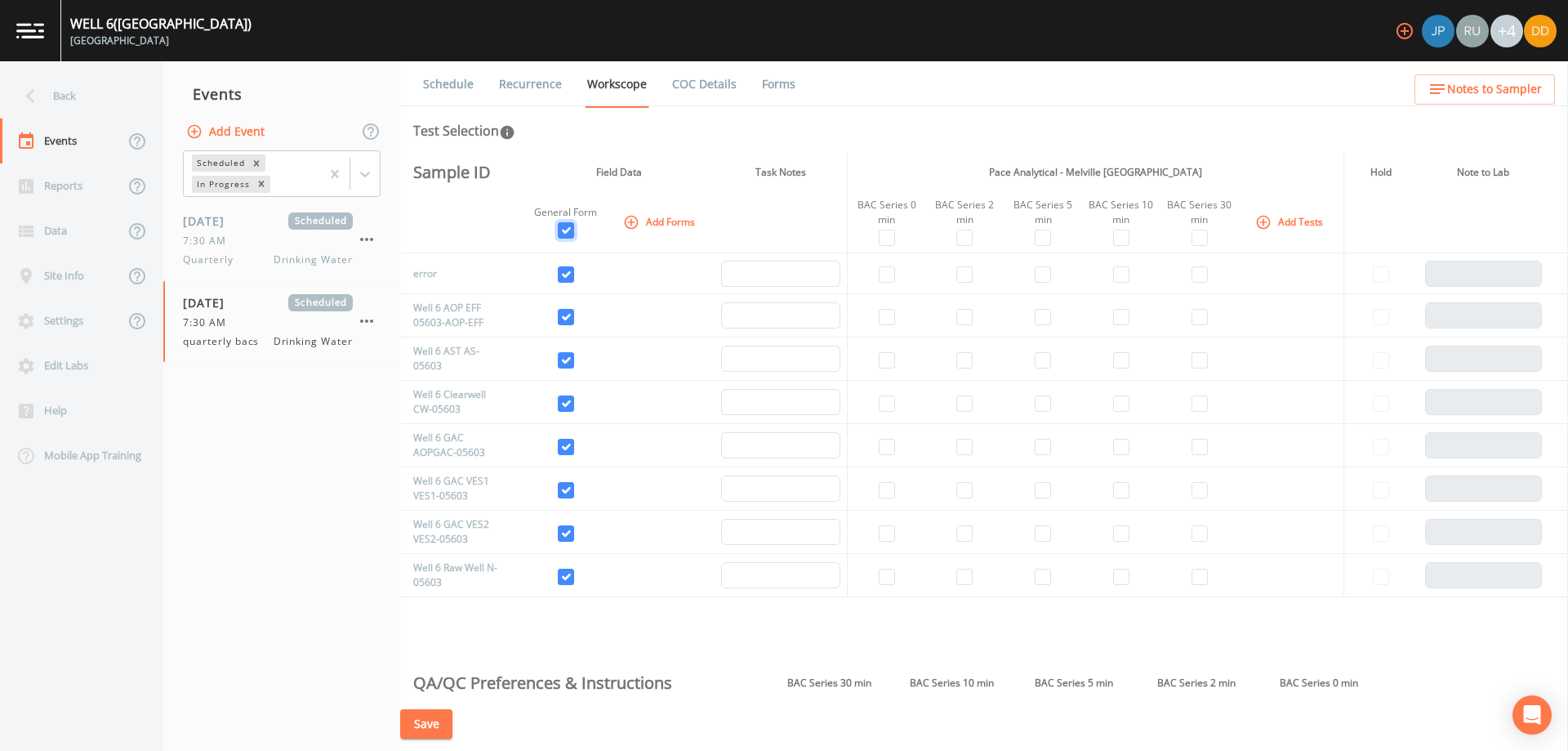
checkbox input "true"
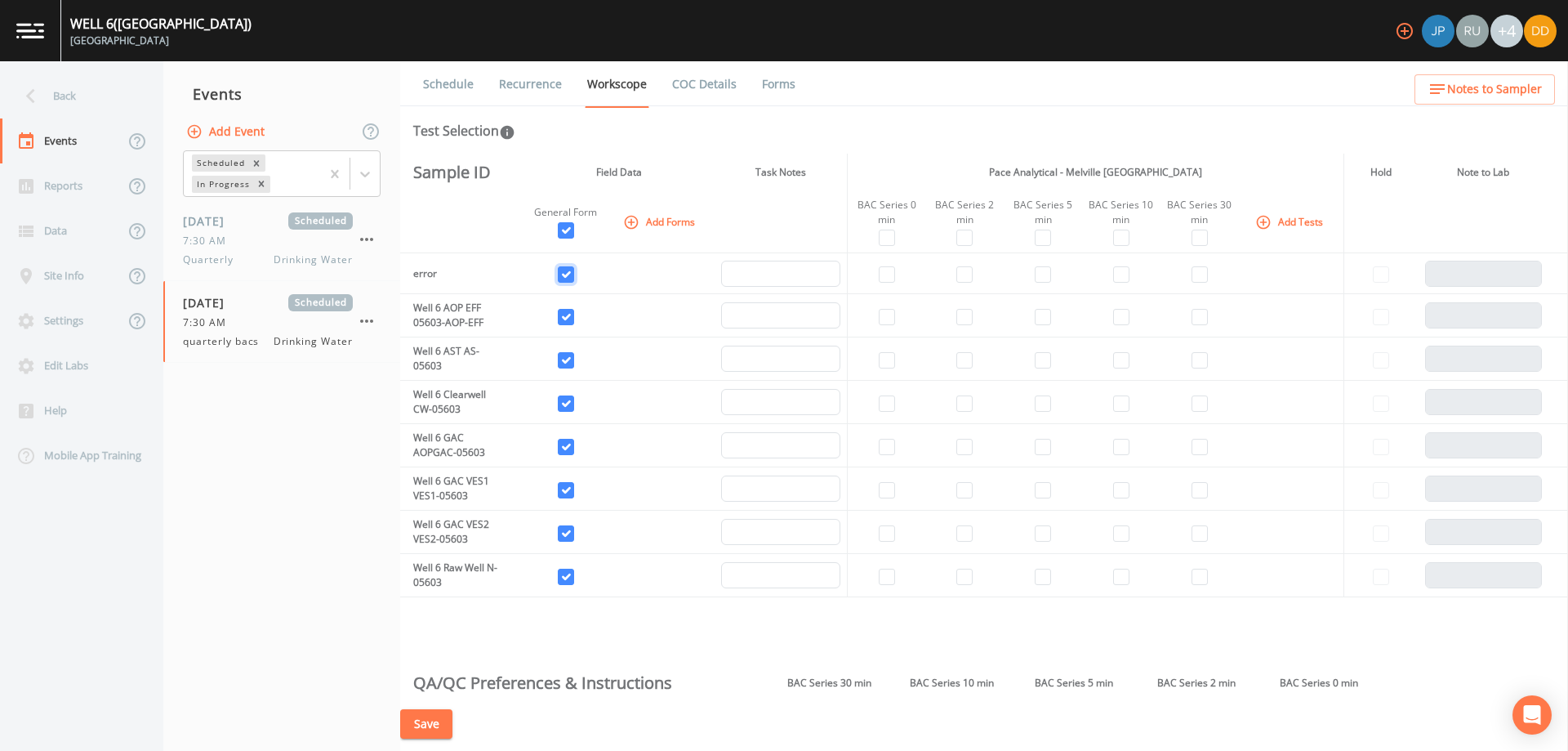
click at [570, 274] on input "checkbox" at bounding box center [566, 275] width 17 height 17
checkbox input "false"
click at [565, 356] on input "checkbox" at bounding box center [566, 360] width 17 height 17
checkbox input "false"
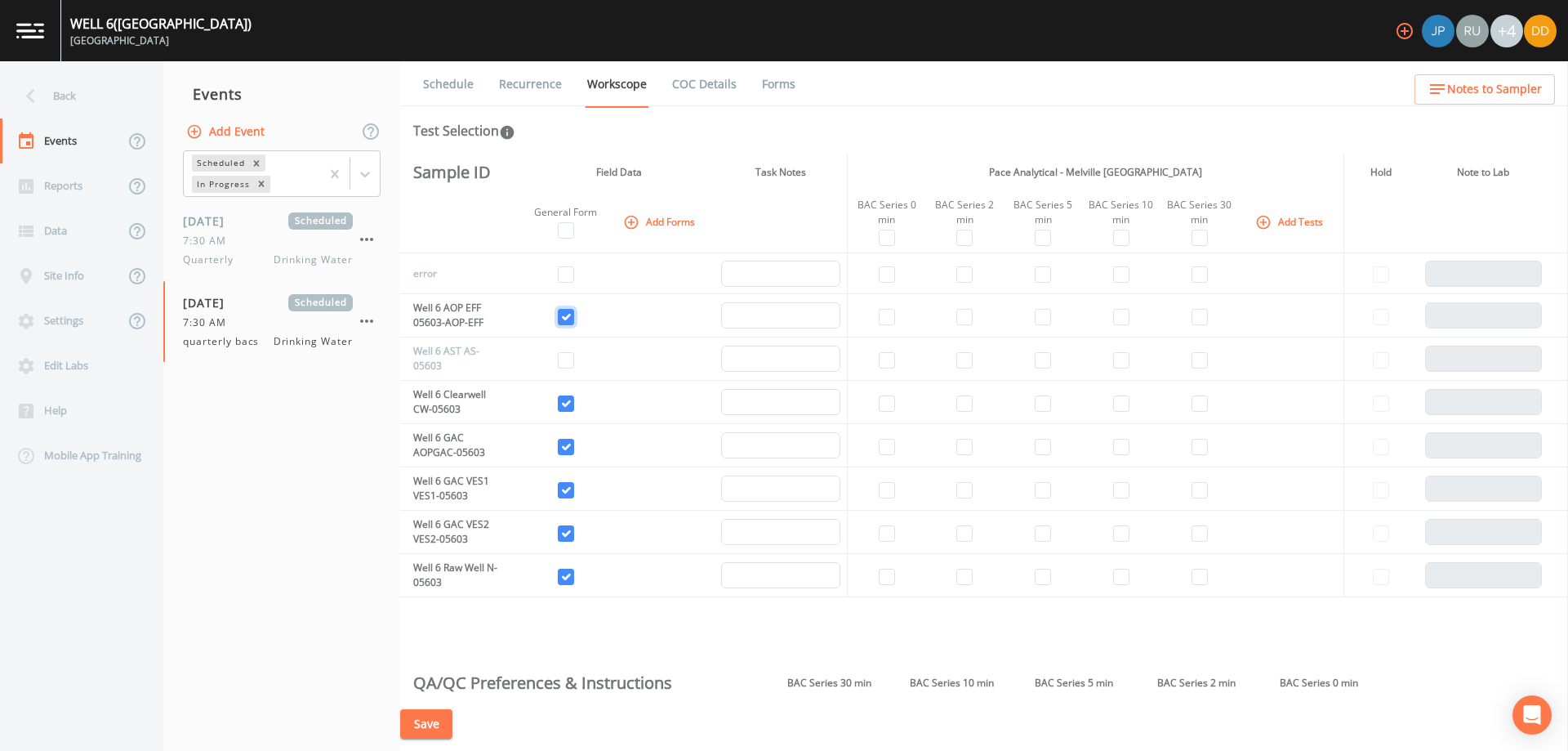
click at [565, 320] on input "checkbox" at bounding box center [566, 317] width 17 height 17
checkbox input "false"
click at [570, 488] on input "checkbox" at bounding box center [566, 491] width 17 height 17
checkbox input "false"
click at [570, 531] on input "checkbox" at bounding box center [566, 534] width 17 height 17
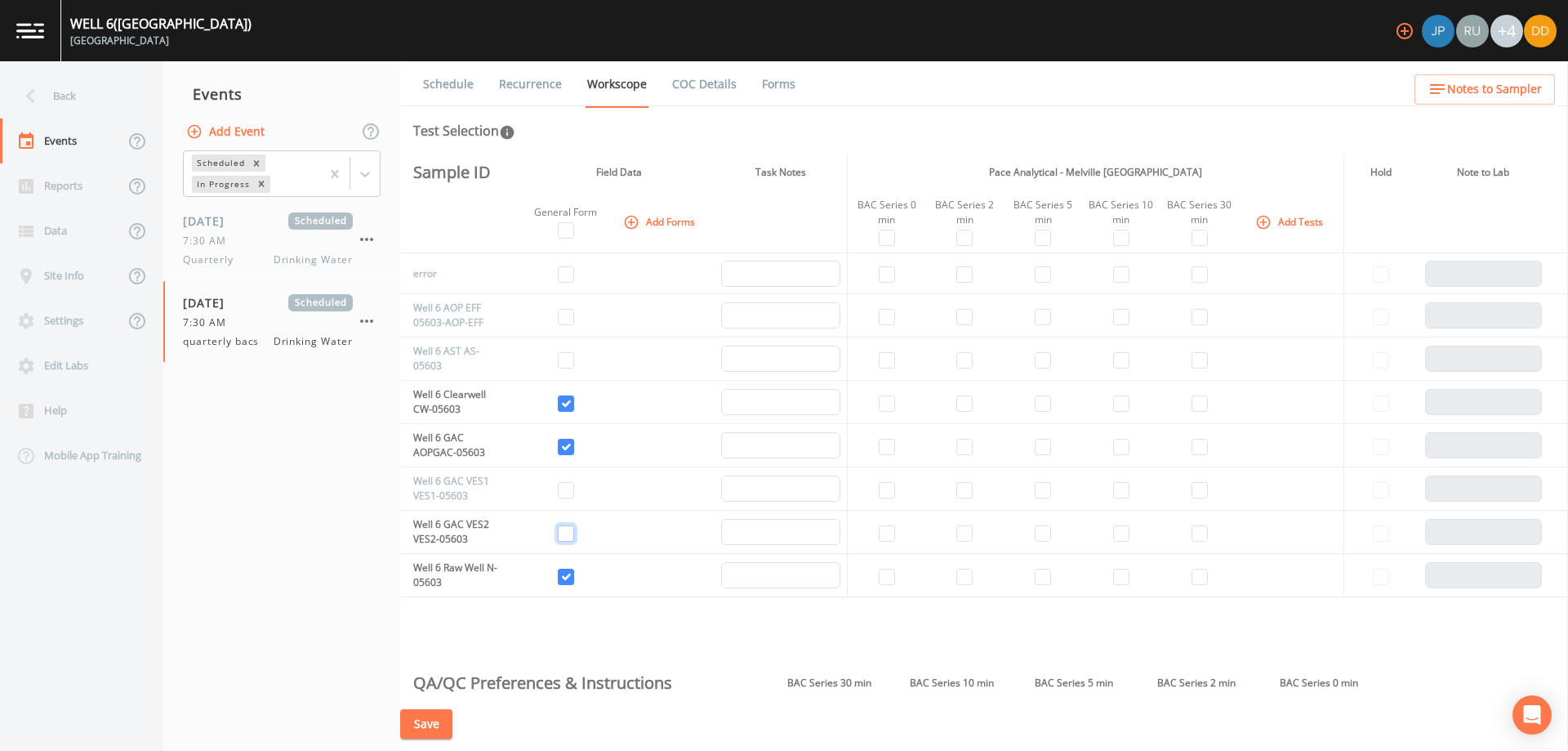
checkbox input "false"
click at [887, 406] on input "checkbox" at bounding box center [887, 404] width 17 height 17
checkbox input "true"
click at [888, 456] on td at bounding box center [886, 446] width 78 height 43
click at [887, 450] on input "checkbox" at bounding box center [887, 447] width 17 height 17
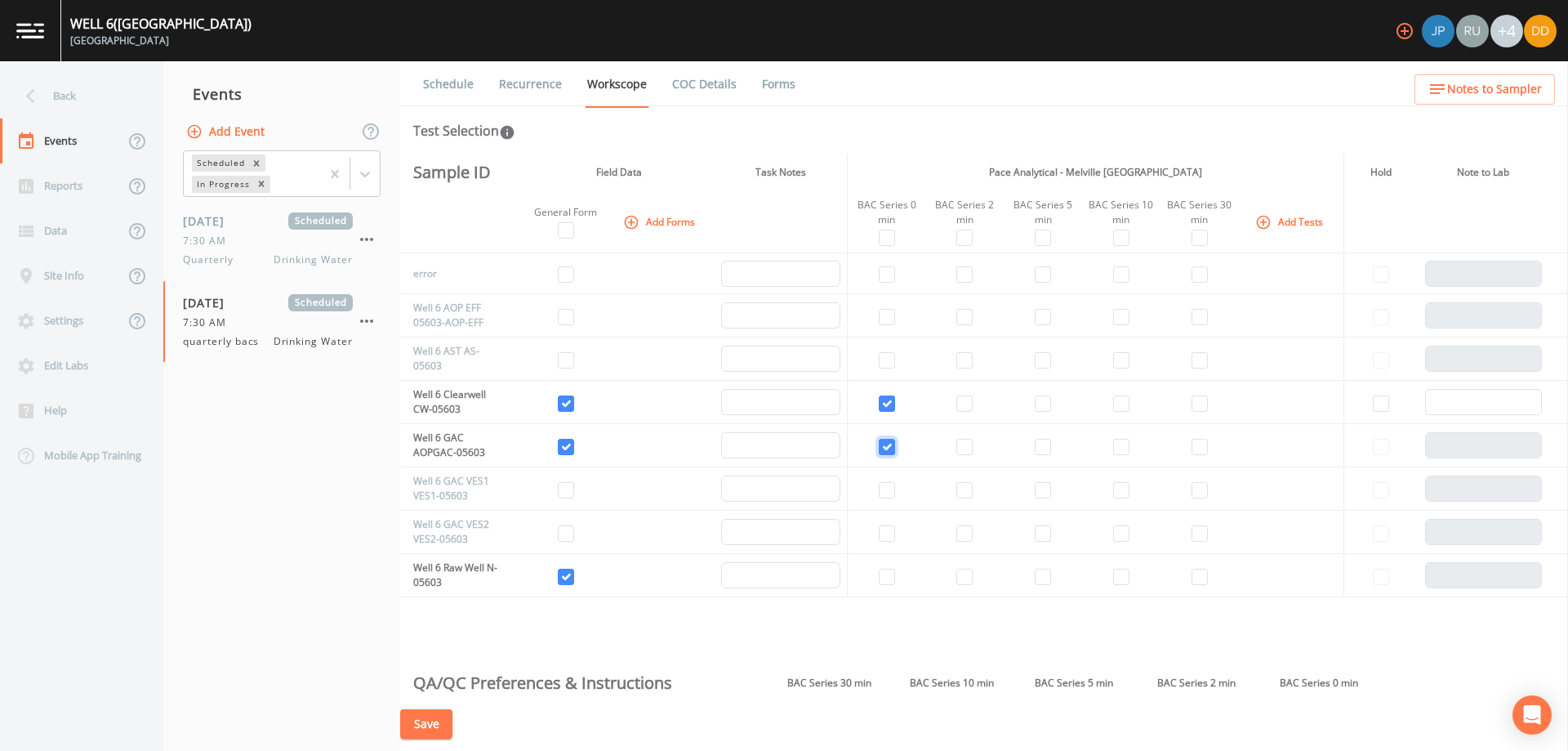
checkbox input "true"
click at [960, 409] on input "checkbox" at bounding box center [964, 404] width 17 height 17
checkbox input "true"
click at [967, 441] on input "checkbox" at bounding box center [964, 447] width 17 height 17
checkbox input "true"
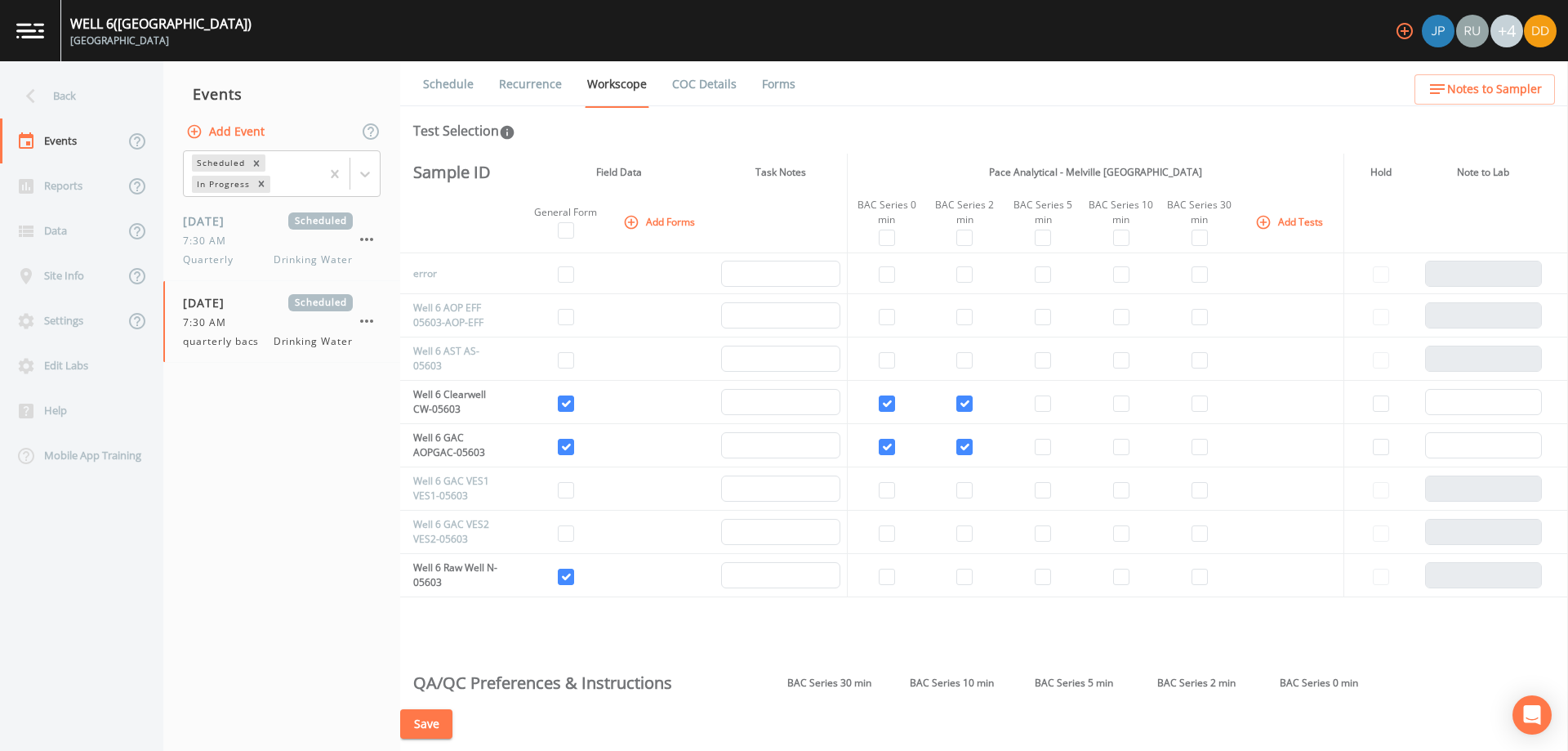
click at [1051, 399] on td at bounding box center [1043, 402] width 78 height 43
click at [1038, 406] on input "checkbox" at bounding box center [1043, 404] width 17 height 17
checkbox input "true"
click at [1037, 443] on input "checkbox" at bounding box center [1043, 447] width 17 height 17
checkbox input "true"
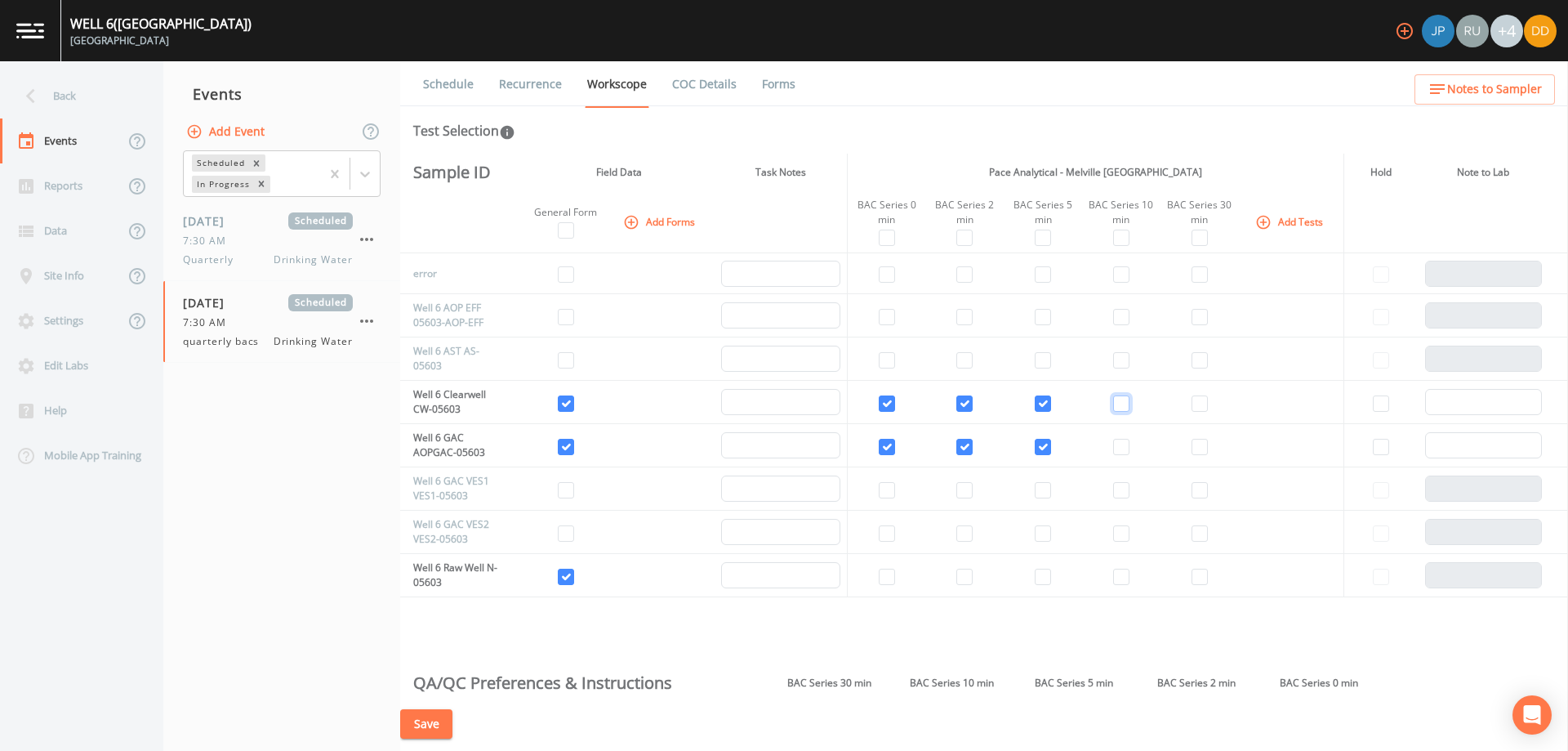
click at [1119, 403] on input "checkbox" at bounding box center [1121, 404] width 17 height 17
checkbox input "true"
drag, startPoint x: 1119, startPoint y: 445, endPoint x: 1229, endPoint y: 396, distance: 120.4
click at [1125, 441] on td at bounding box center [1121, 446] width 78 height 43
click at [1194, 408] on input "checkbox" at bounding box center [1199, 404] width 17 height 17
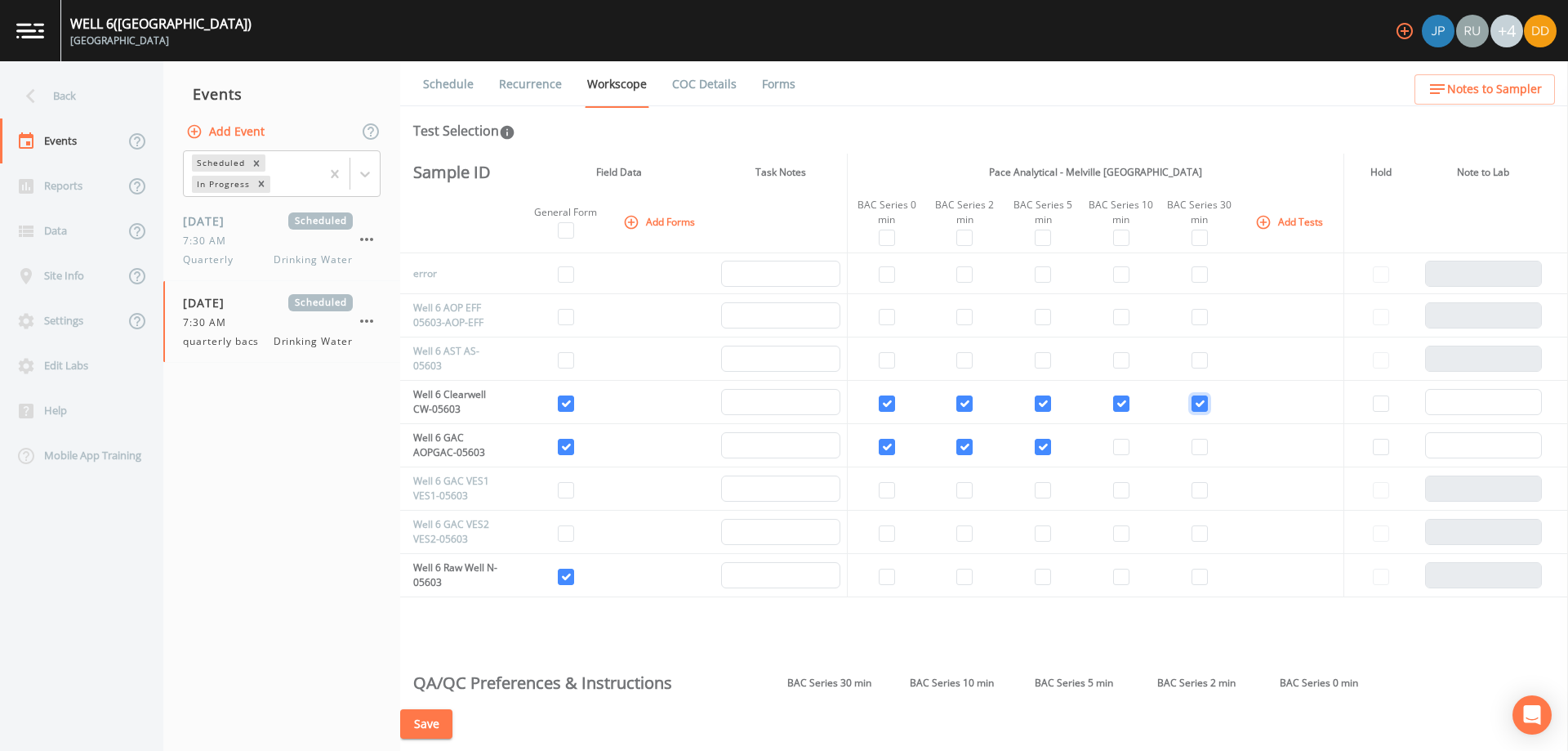
checkbox input "true"
click at [1193, 441] on input "checkbox" at bounding box center [1199, 447] width 17 height 17
checkbox input "true"
click at [1118, 447] on input "checkbox" at bounding box center [1121, 447] width 17 height 17
checkbox input "true"
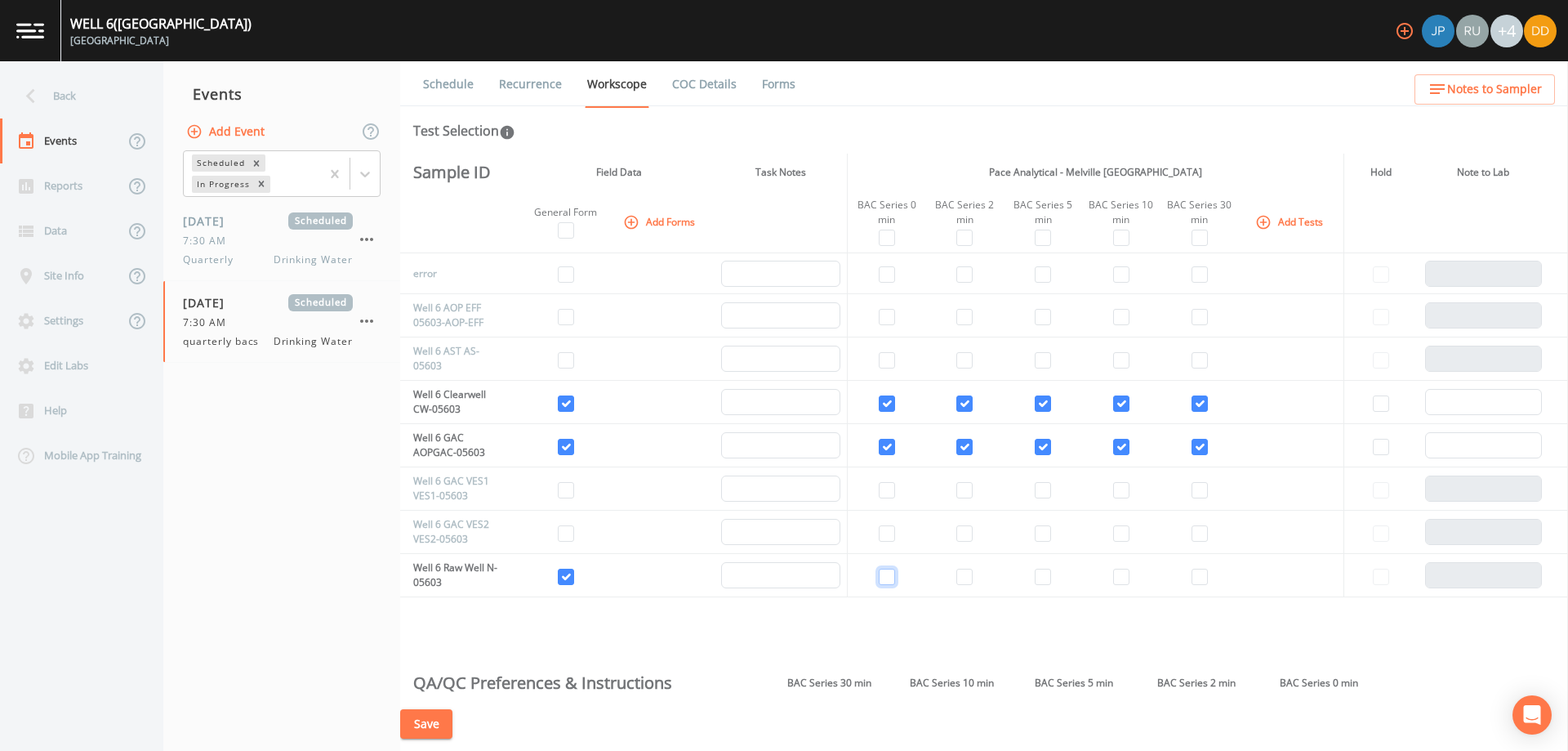
click at [889, 581] on input "checkbox" at bounding box center [887, 577] width 17 height 17
checkbox input "true"
click at [957, 583] on input "checkbox" at bounding box center [964, 577] width 17 height 17
checkbox input "true"
click at [1058, 577] on td at bounding box center [1043, 576] width 78 height 43
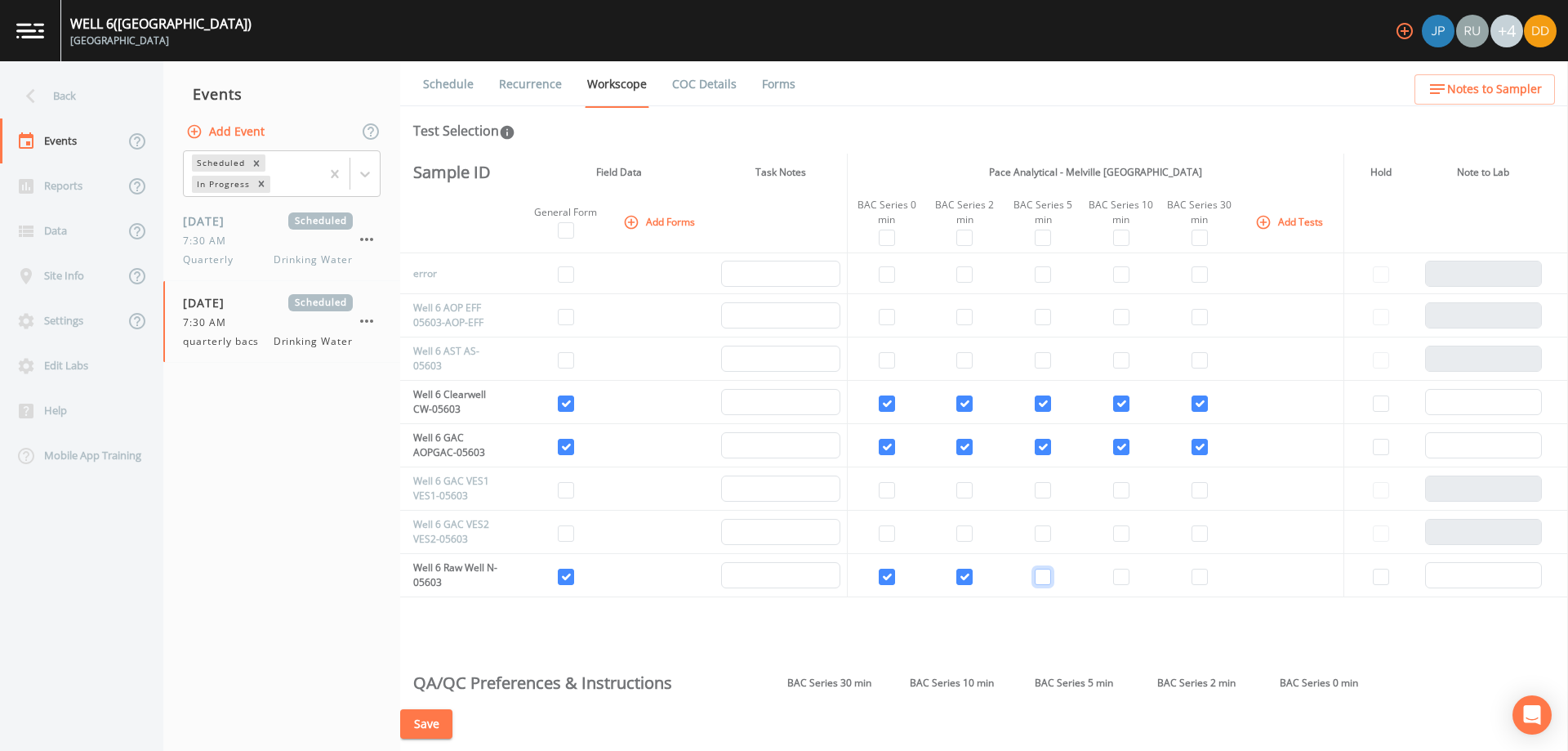
click at [1044, 577] on input "checkbox" at bounding box center [1043, 577] width 17 height 17
checkbox input "true"
drag, startPoint x: 1114, startPoint y: 580, endPoint x: 1158, endPoint y: 580, distance: 44.0
click at [1115, 580] on input "checkbox" at bounding box center [1121, 577] width 17 height 17
checkbox input "true"
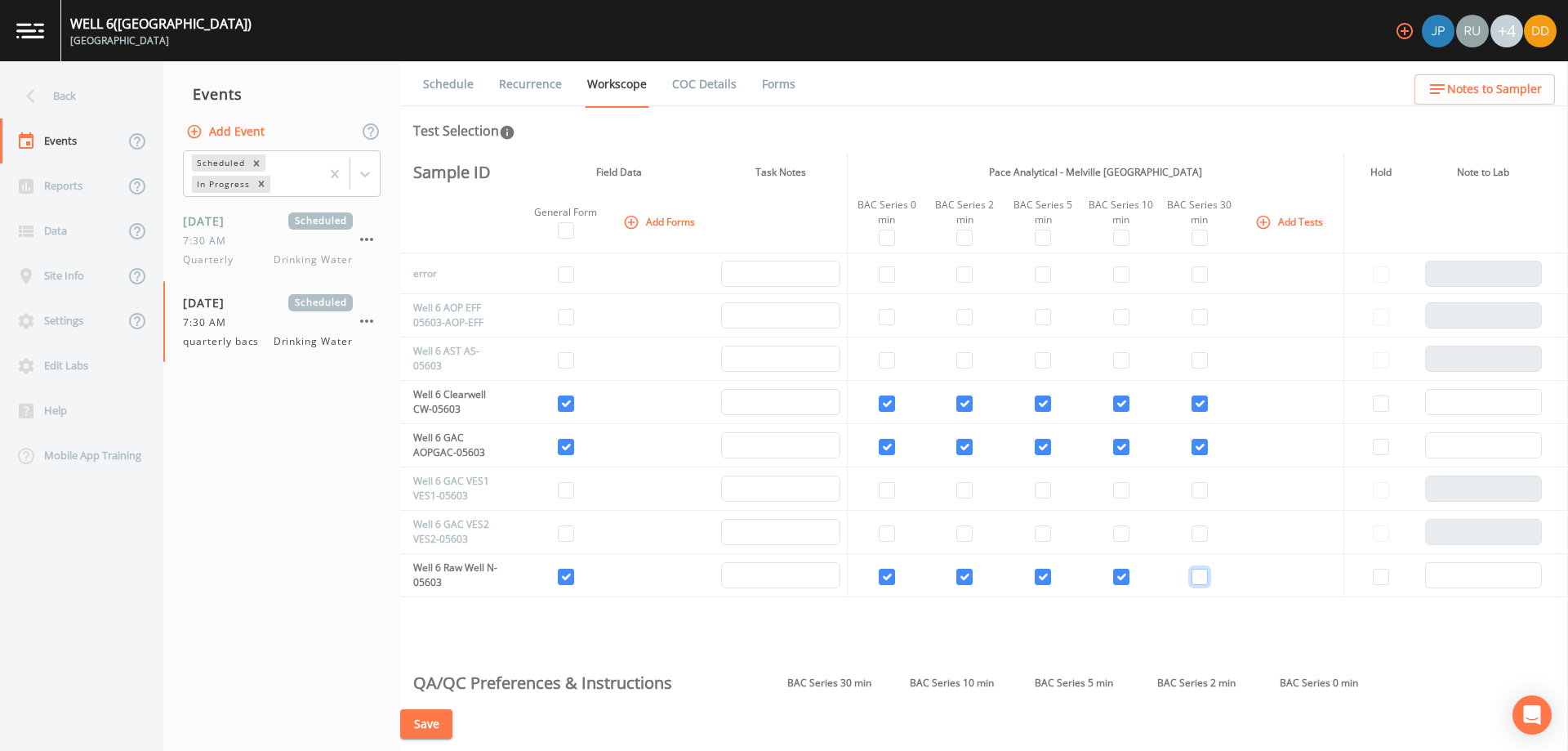
click at [1198, 580] on input "checkbox" at bounding box center [1199, 577] width 17 height 17
checkbox input "true"
click at [561, 229] on input "checkbox" at bounding box center [566, 230] width 17 height 17
checkbox input "true"
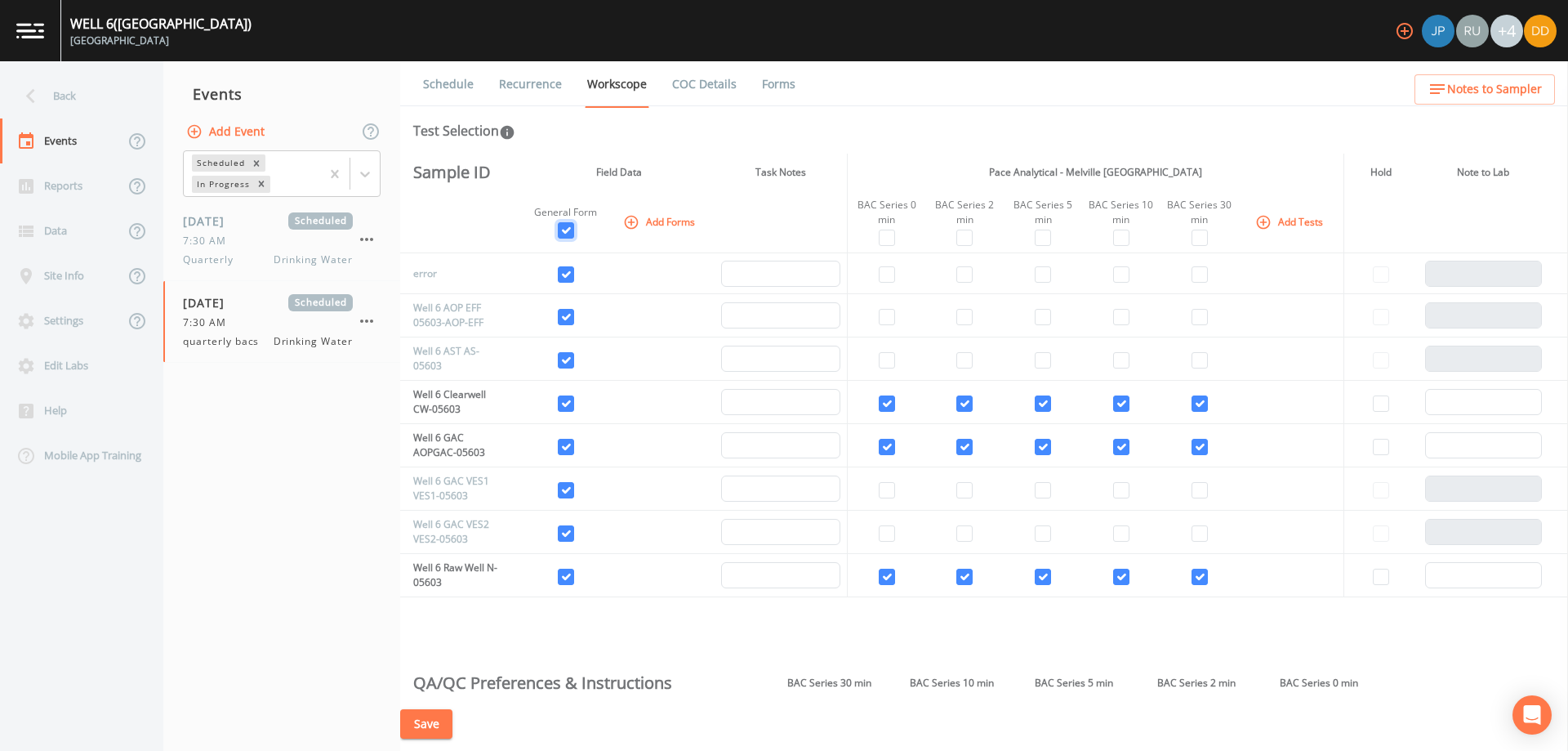
checkbox input "true"
click at [561, 229] on input "checkbox" at bounding box center [566, 230] width 17 height 17
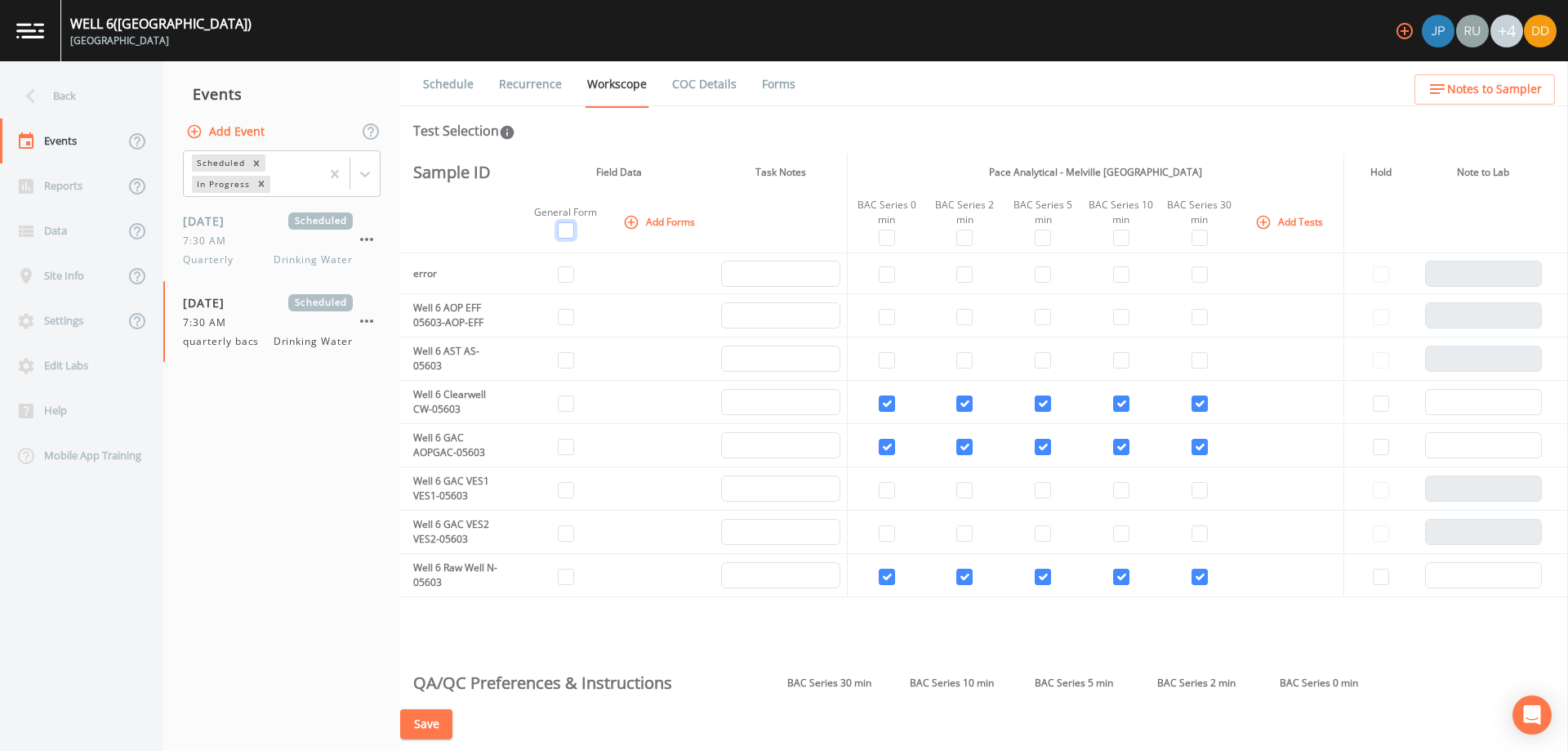
checkbox input "false"
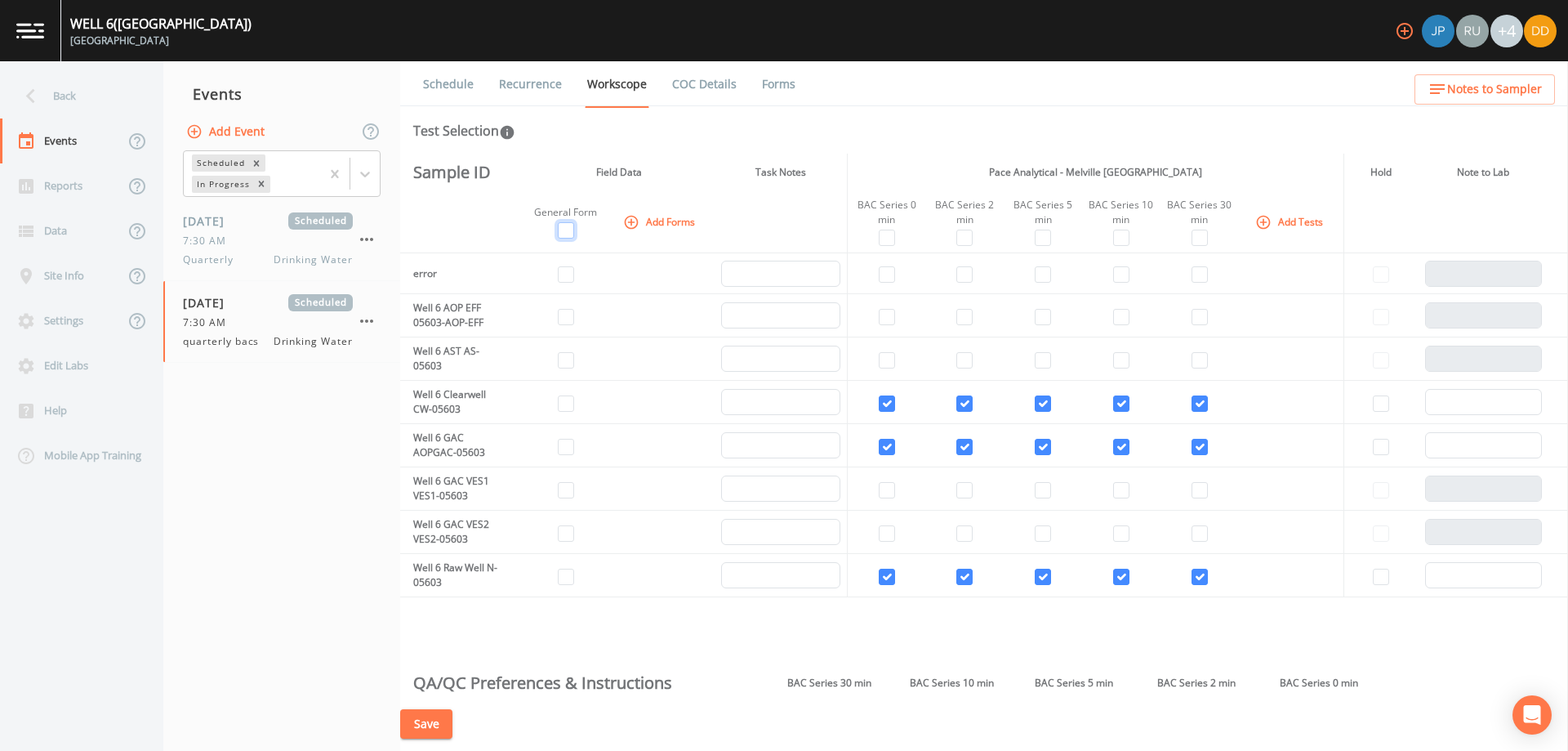
checkbox input "false"
click at [565, 234] on input "checkbox" at bounding box center [566, 230] width 17 height 17
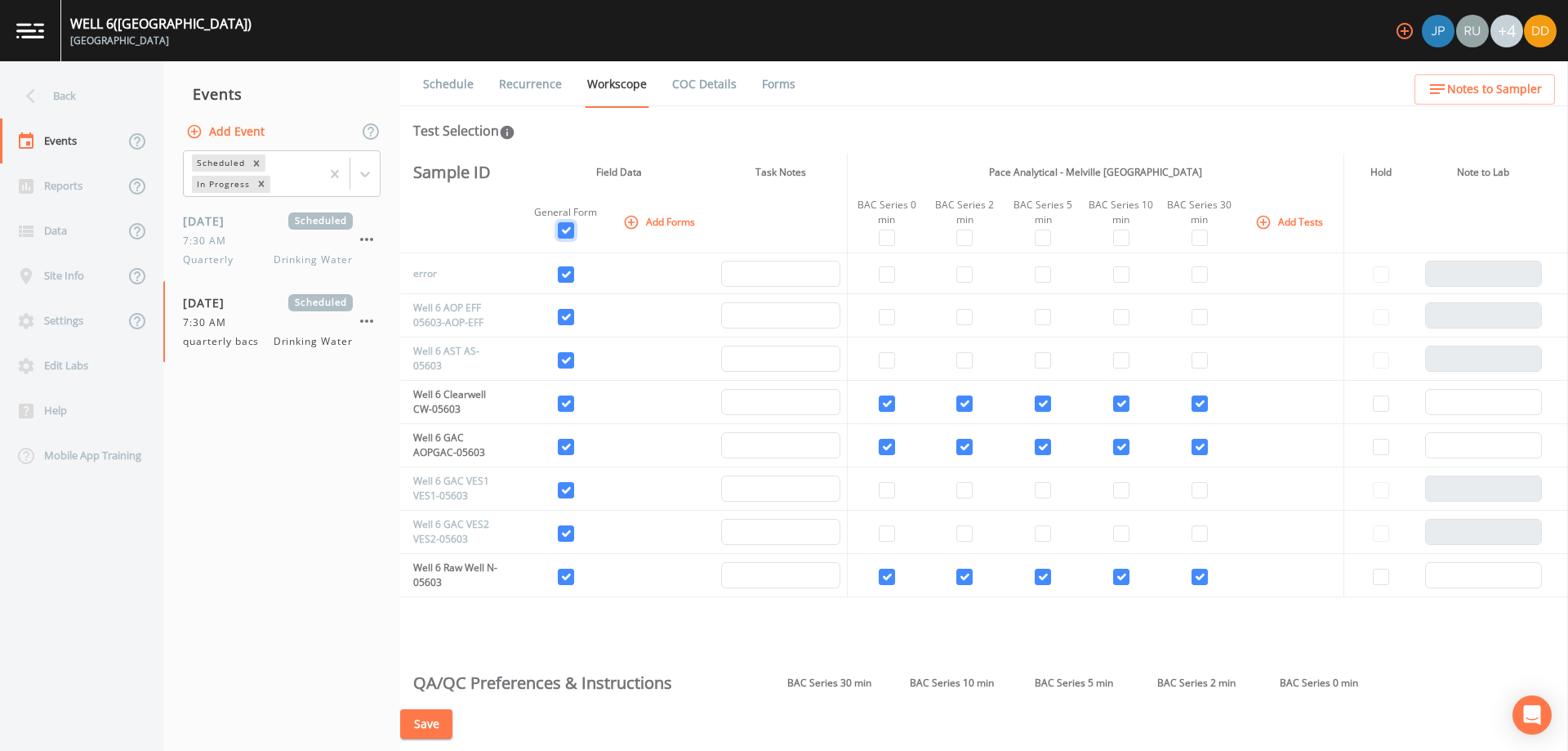
checkbox input "true"
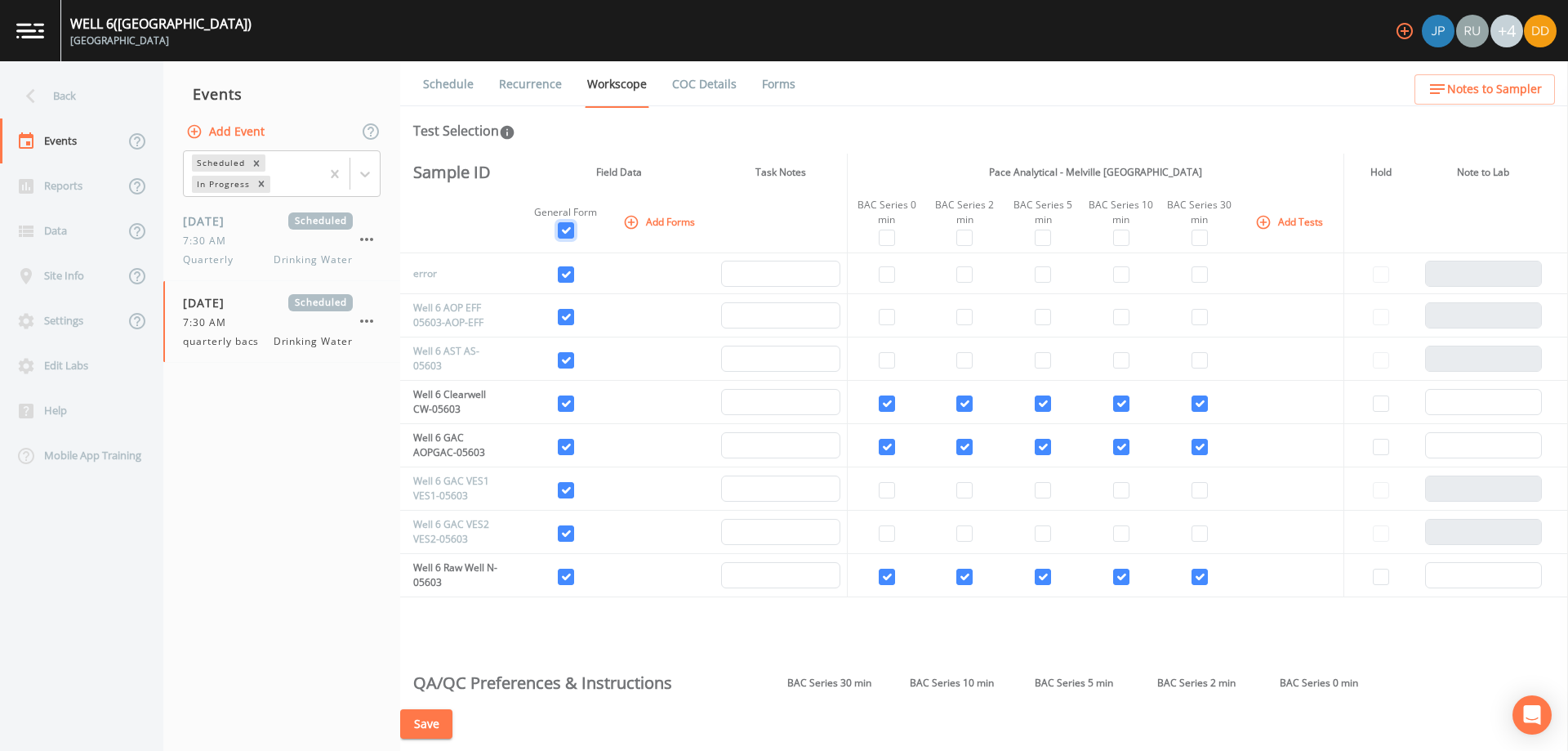
checkbox input "true"
click at [562, 278] on input "checkbox" at bounding box center [566, 275] width 17 height 17
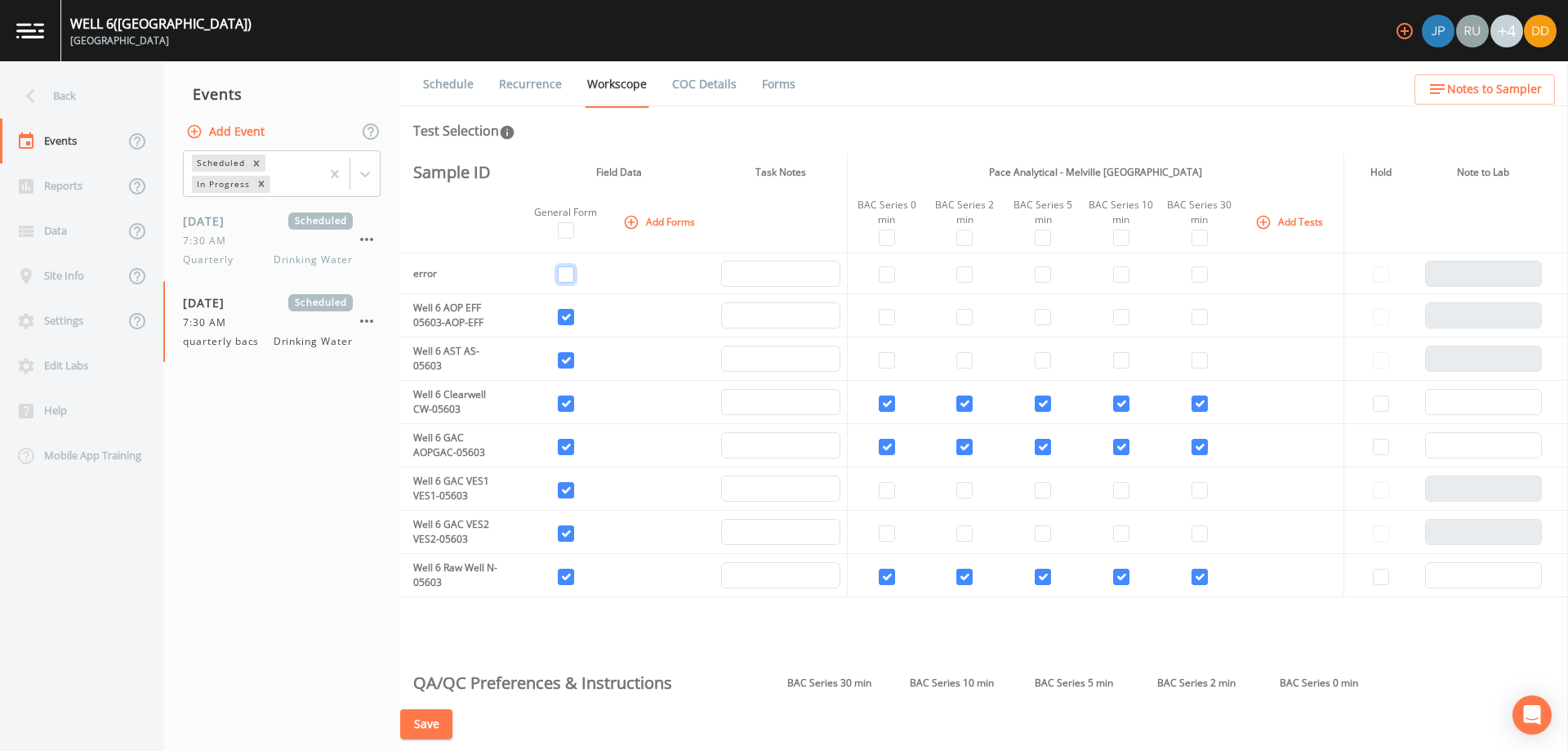
checkbox input "false"
click at [570, 309] on td at bounding box center [565, 315] width 83 height 43
click at [568, 317] on input "checkbox" at bounding box center [566, 317] width 17 height 17
checkbox input "false"
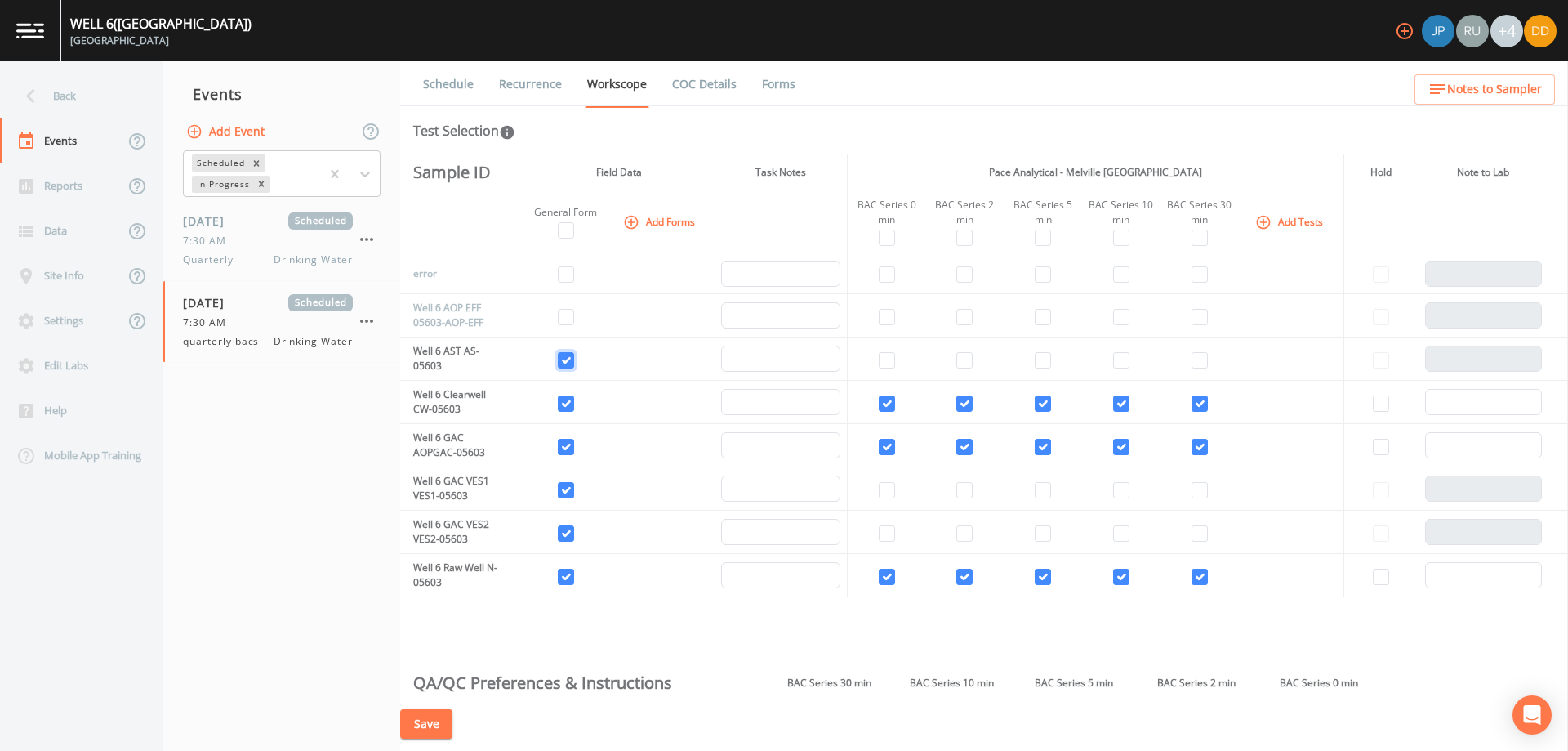
click at [560, 361] on input "checkbox" at bounding box center [566, 360] width 17 height 17
checkbox input "false"
click at [566, 494] on input "checkbox" at bounding box center [566, 491] width 17 height 17
checkbox input "false"
click at [574, 530] on td at bounding box center [565, 532] width 83 height 43
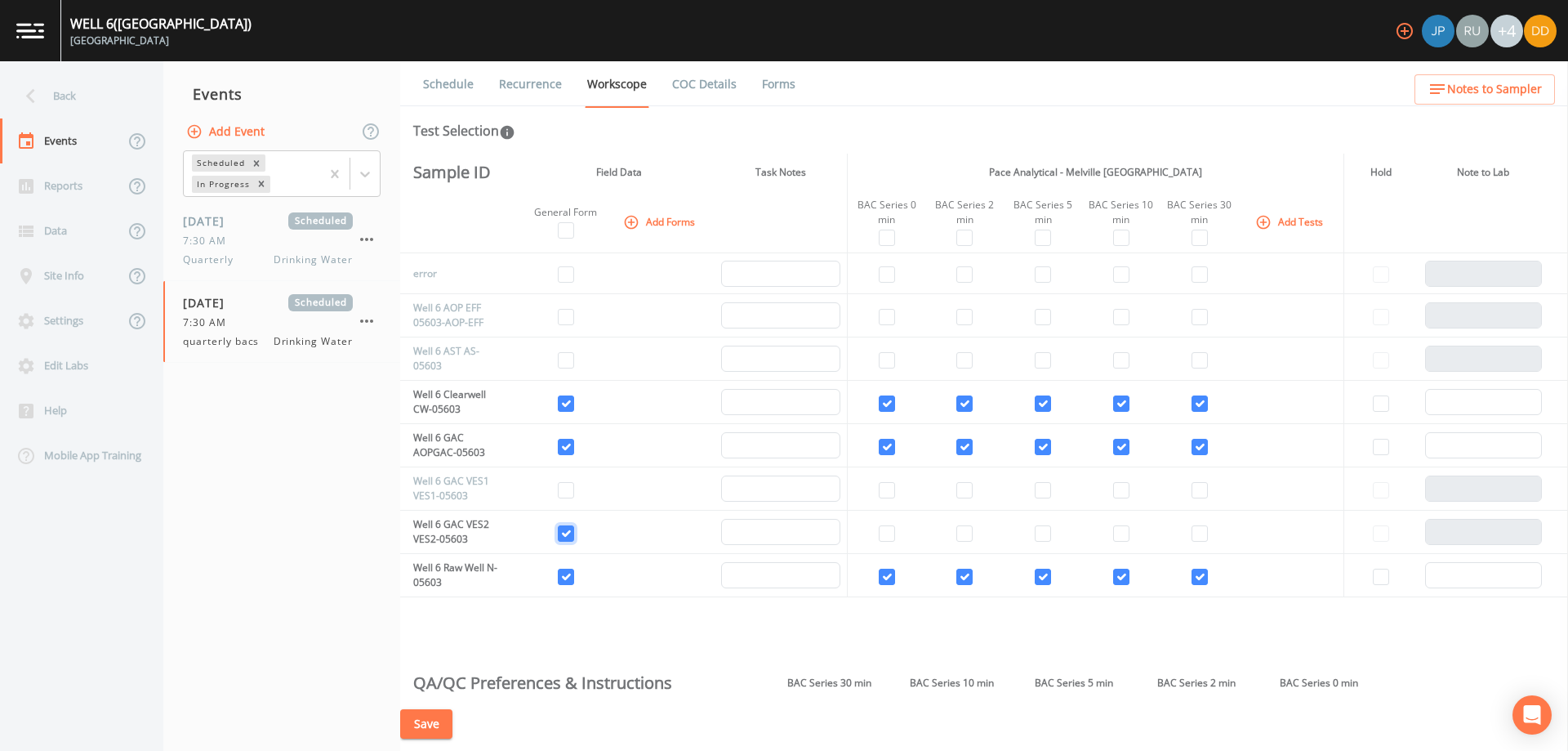
click at [570, 535] on input "checkbox" at bounding box center [566, 534] width 17 height 17
checkbox input "false"
click at [1275, 225] on button "Add Tests" at bounding box center [1290, 222] width 78 height 27
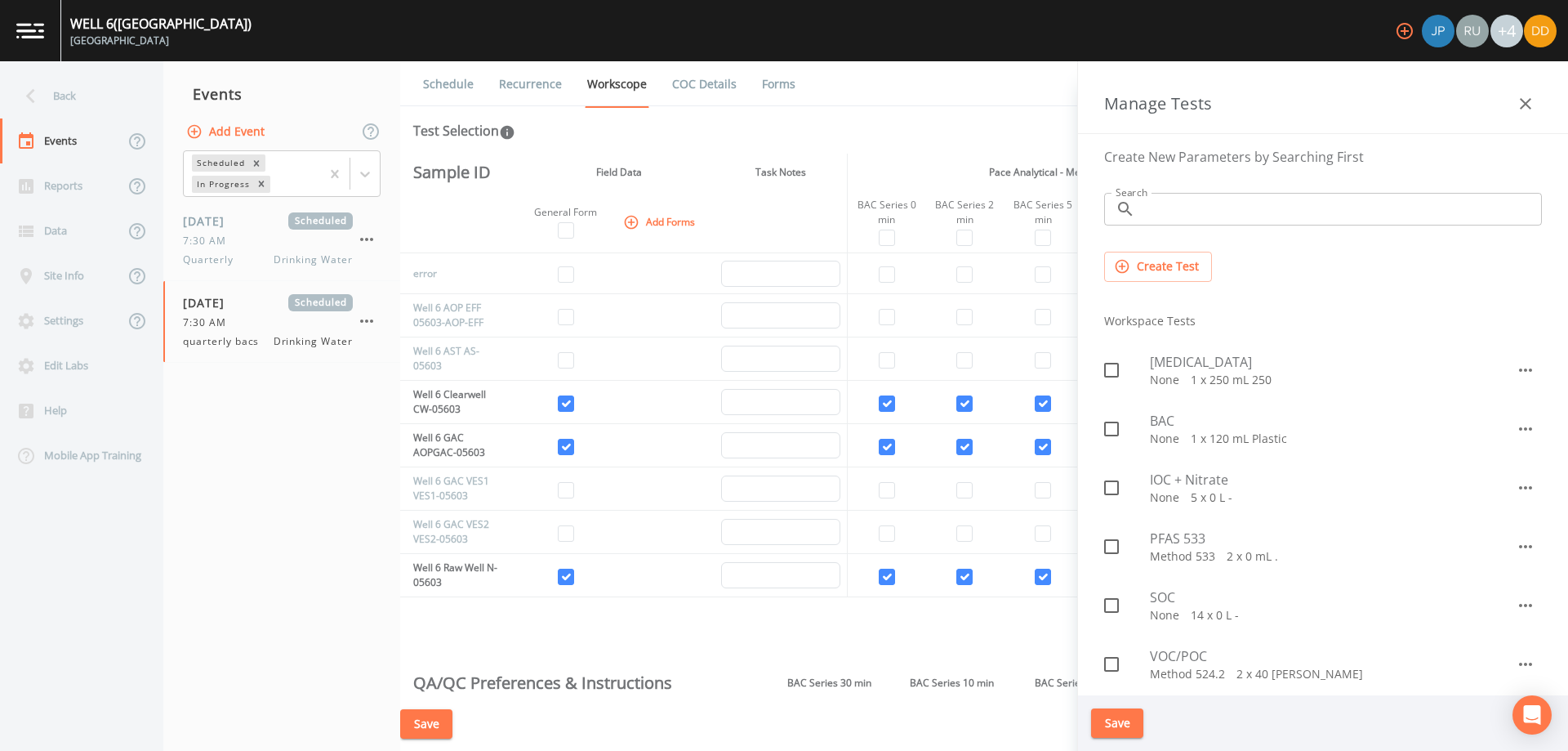
click at [1520, 101] on icon "button" at bounding box center [1525, 103] width 19 height 19
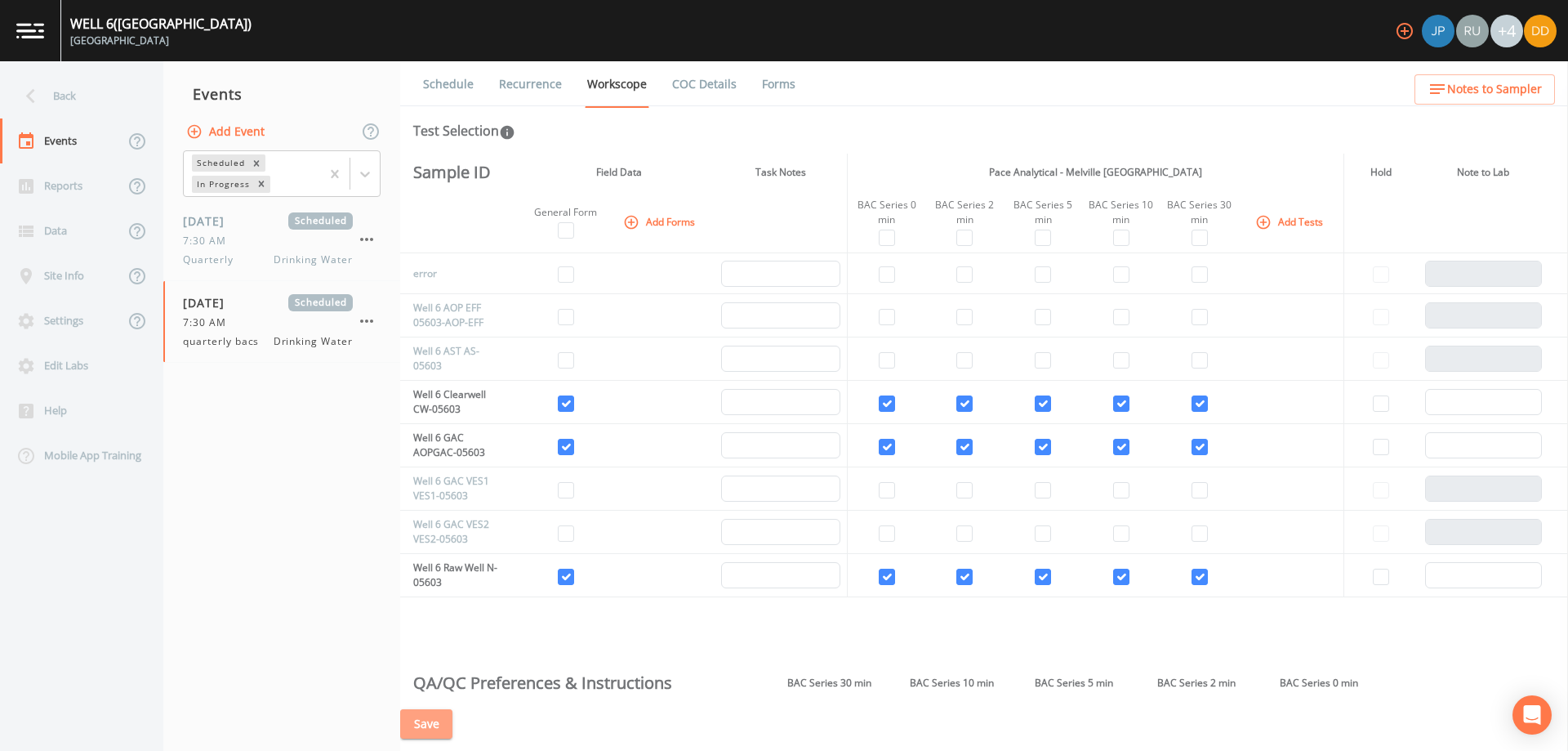
click at [425, 726] on button "Save" at bounding box center [426, 724] width 53 height 30
click at [271, 231] on div "[DATE] Scheduled 7:30 AM Quarterly Drinking Water" at bounding box center [268, 240] width 170 height 55
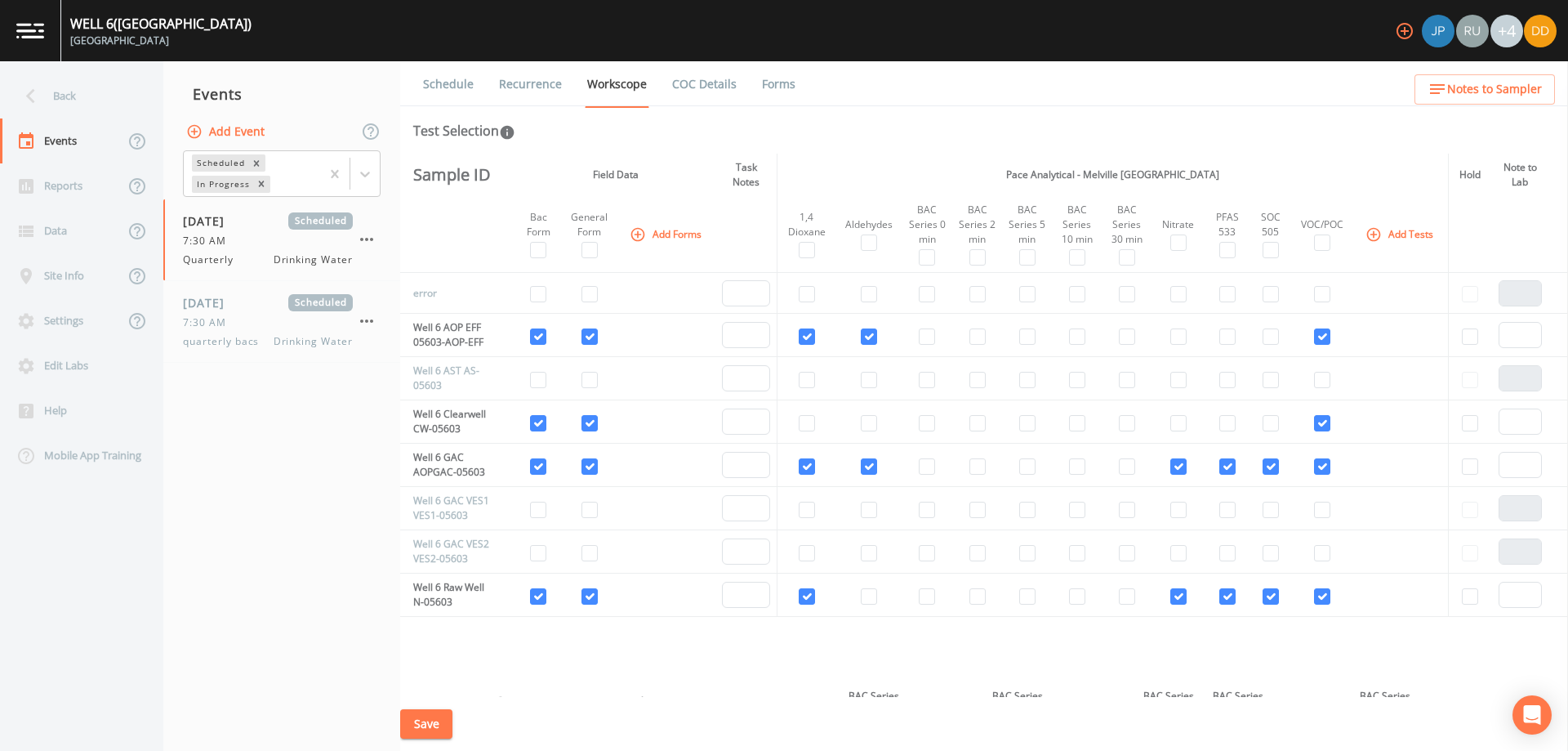
click at [425, 723] on button "Save" at bounding box center [426, 724] width 53 height 30
